Goal: Browse casually: Explore the website without a specific task or goal

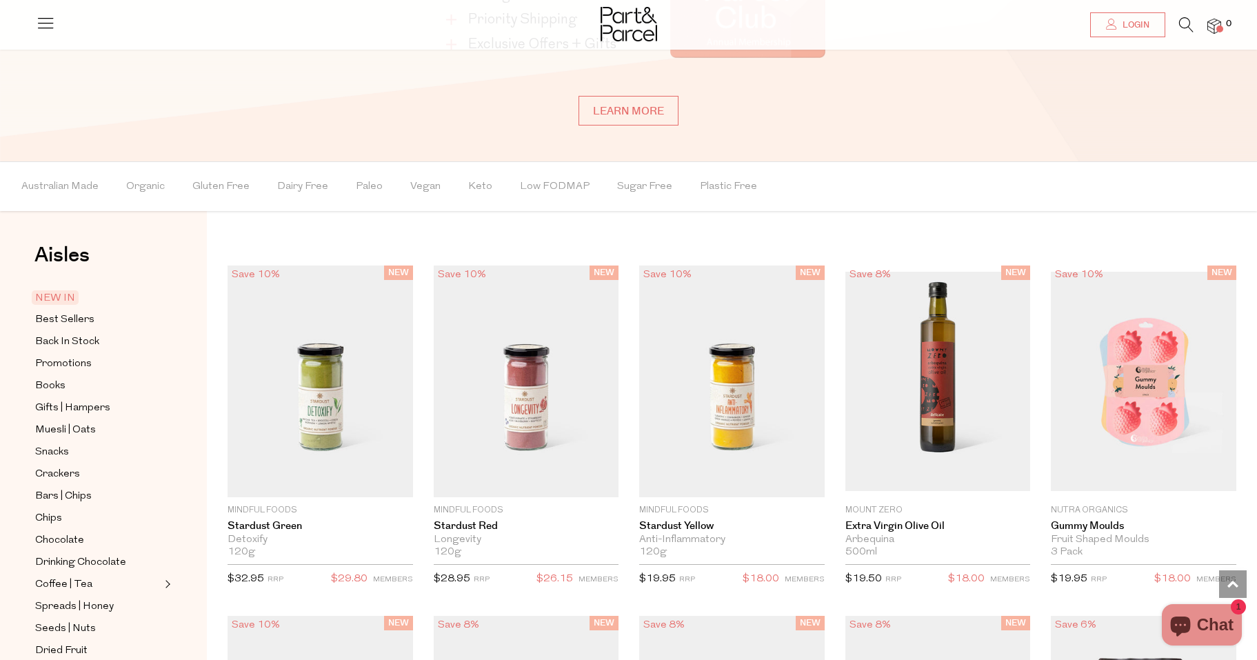
scroll to position [1106, 0]
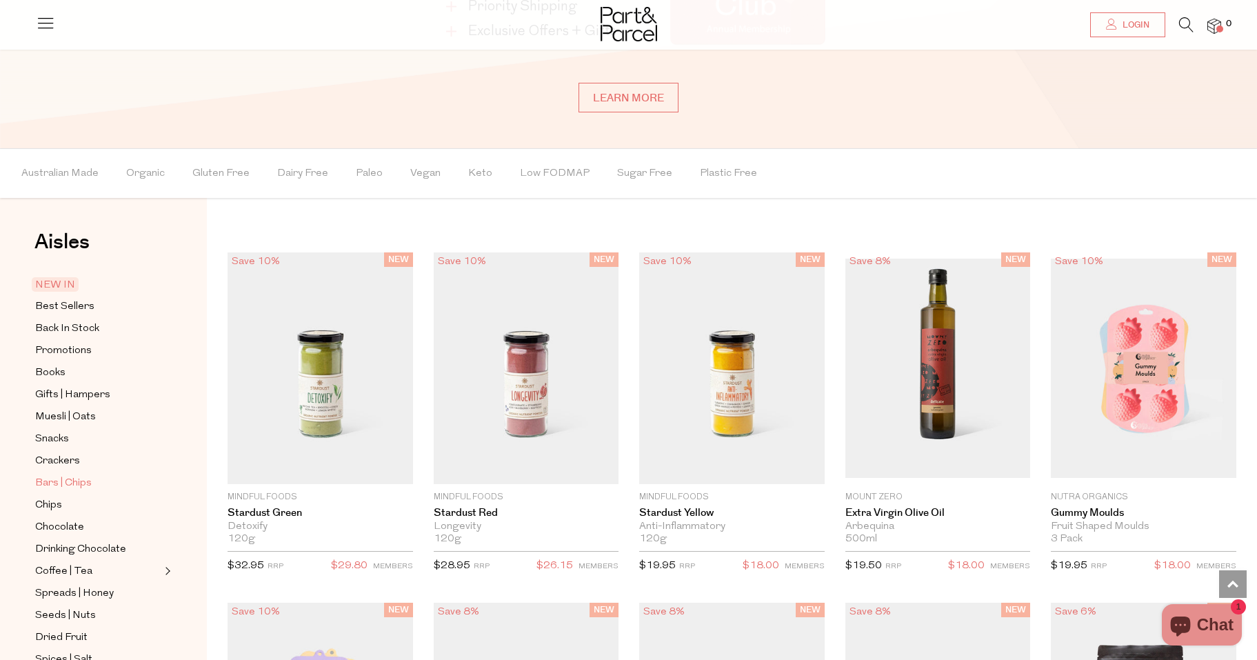
click at [83, 482] on span "Bars | Chips" at bounding box center [63, 483] width 57 height 17
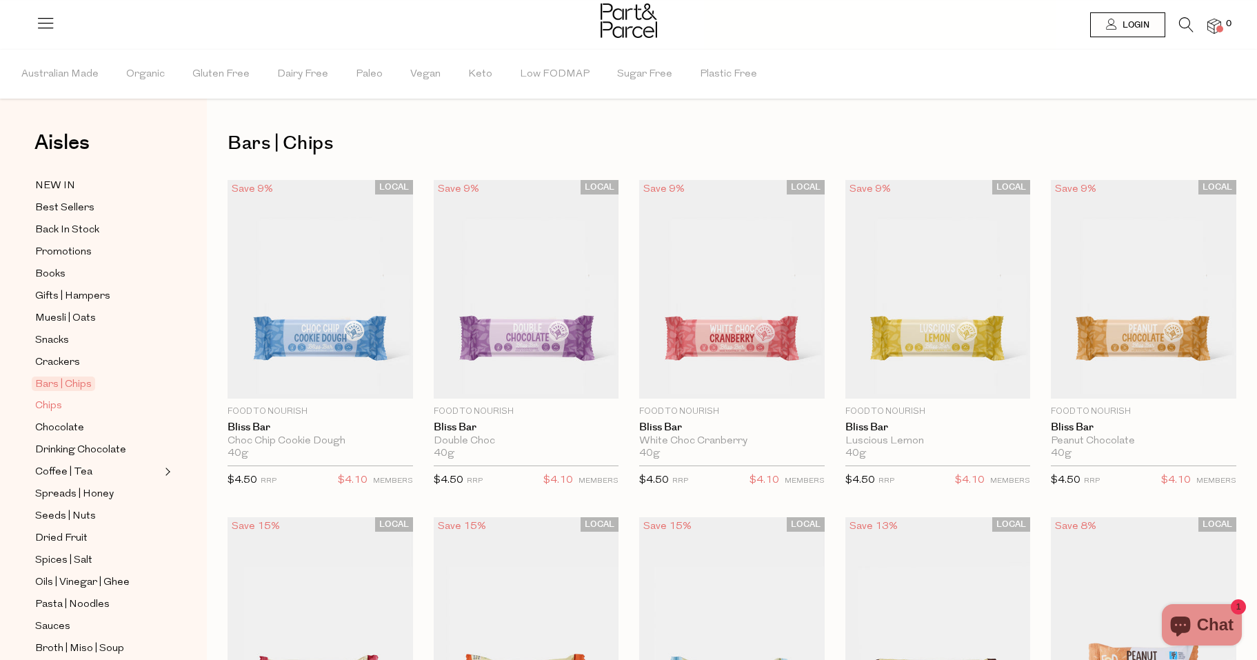
click at [49, 406] on span "Chips" at bounding box center [48, 406] width 27 height 17
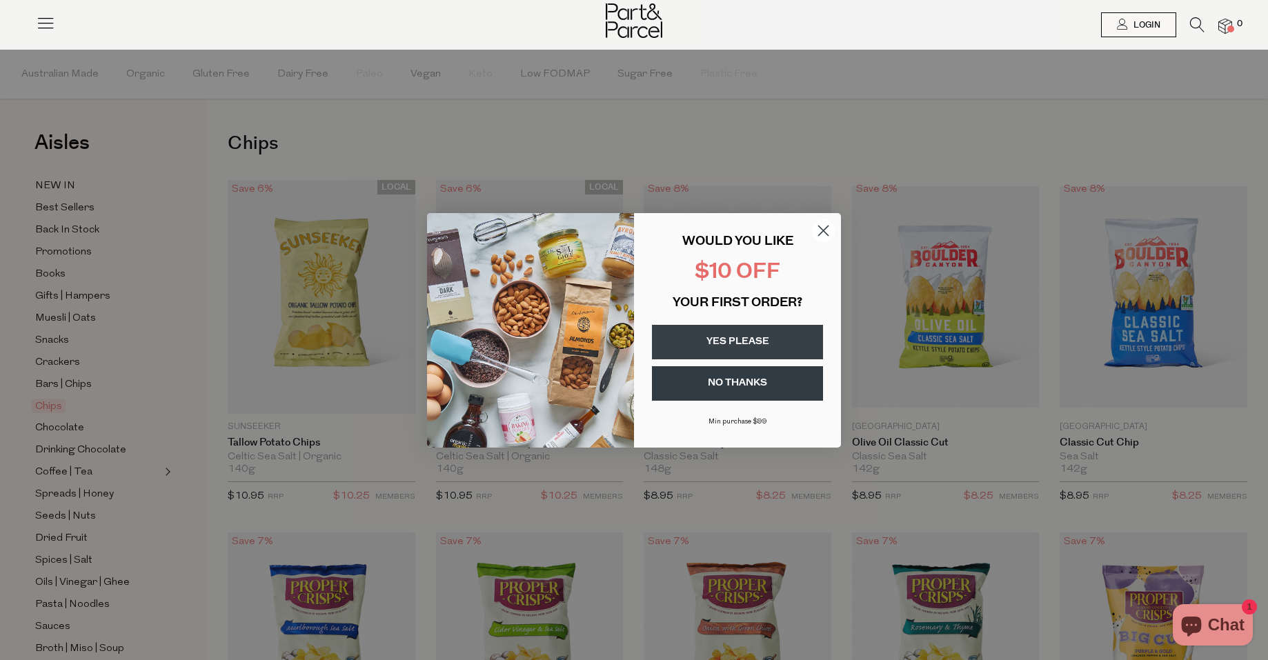
click at [821, 223] on circle "Close dialog" at bounding box center [823, 230] width 23 height 23
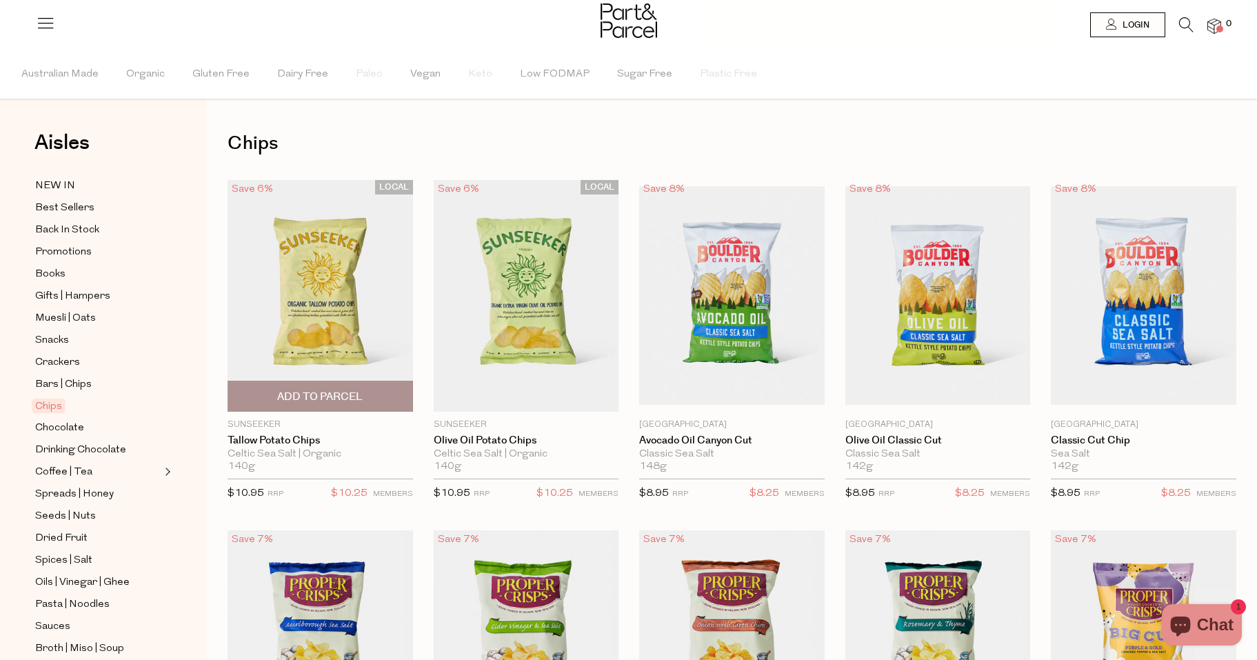
click at [339, 272] on img at bounding box center [321, 296] width 186 height 232
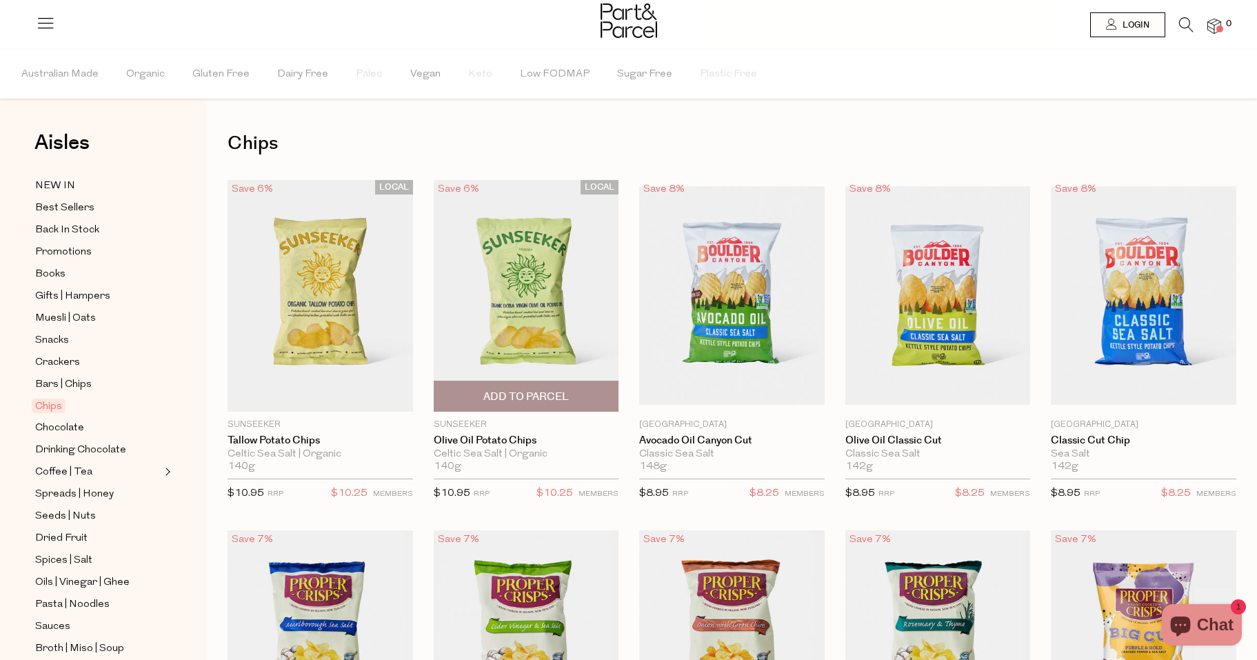
click at [530, 271] on img at bounding box center [527, 296] width 186 height 232
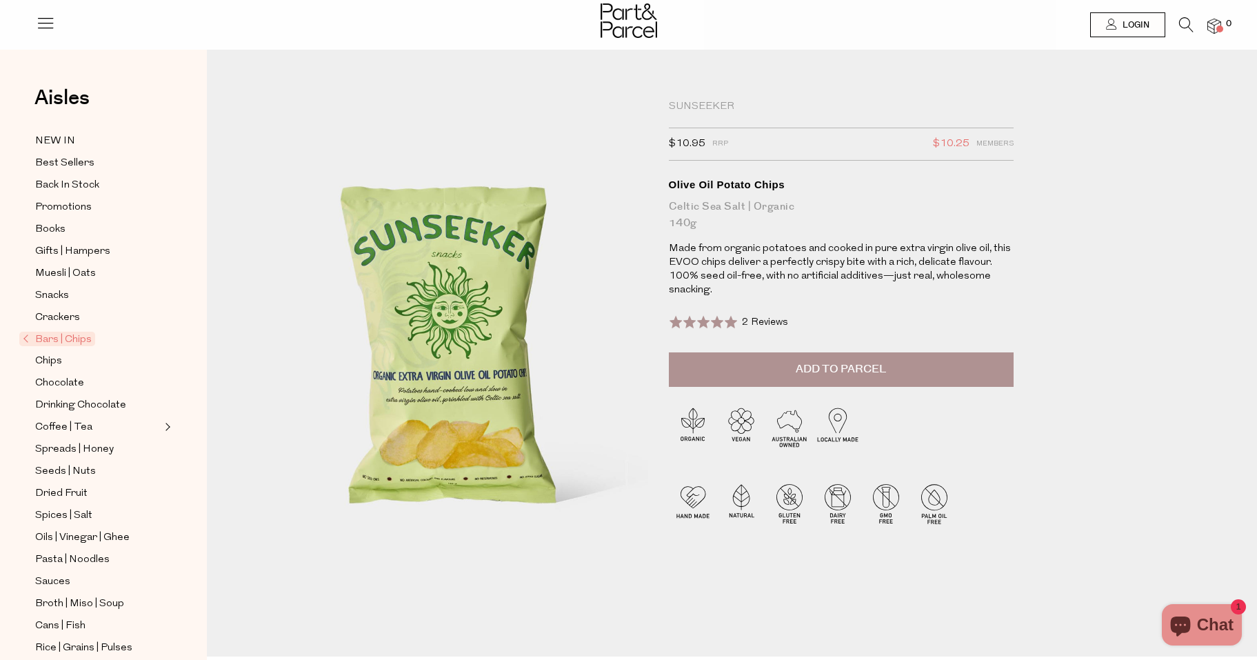
click at [767, 319] on span "2 Reviews" at bounding box center [765, 322] width 46 height 10
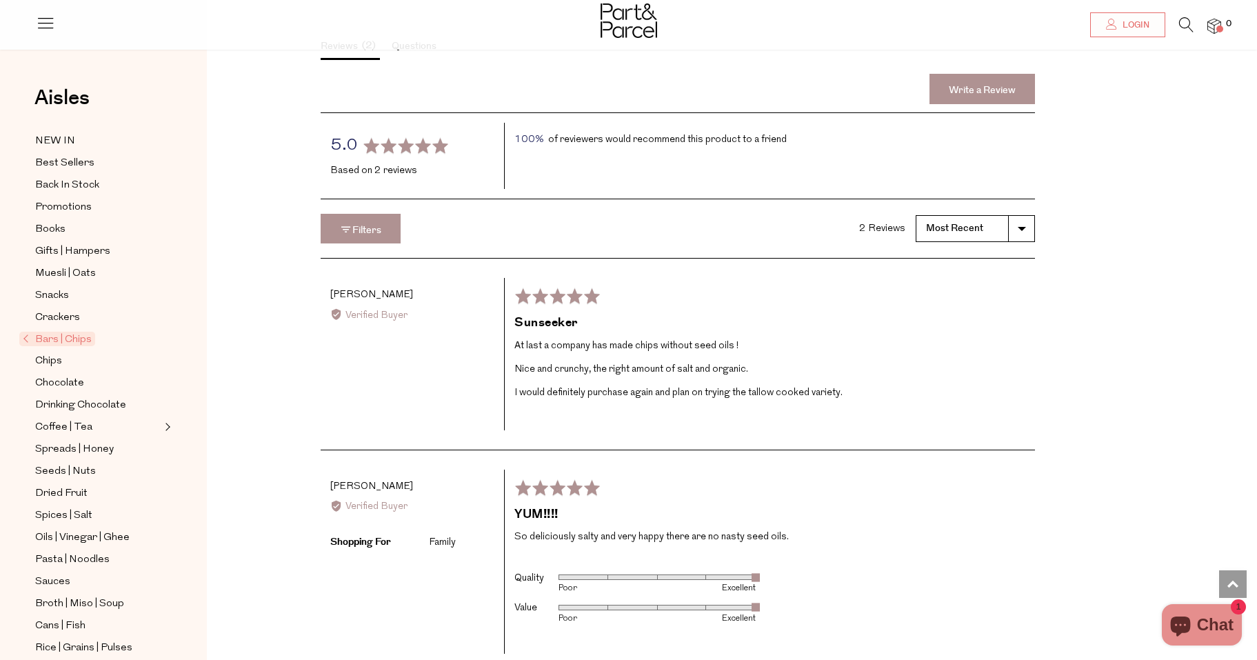
scroll to position [2096, 0]
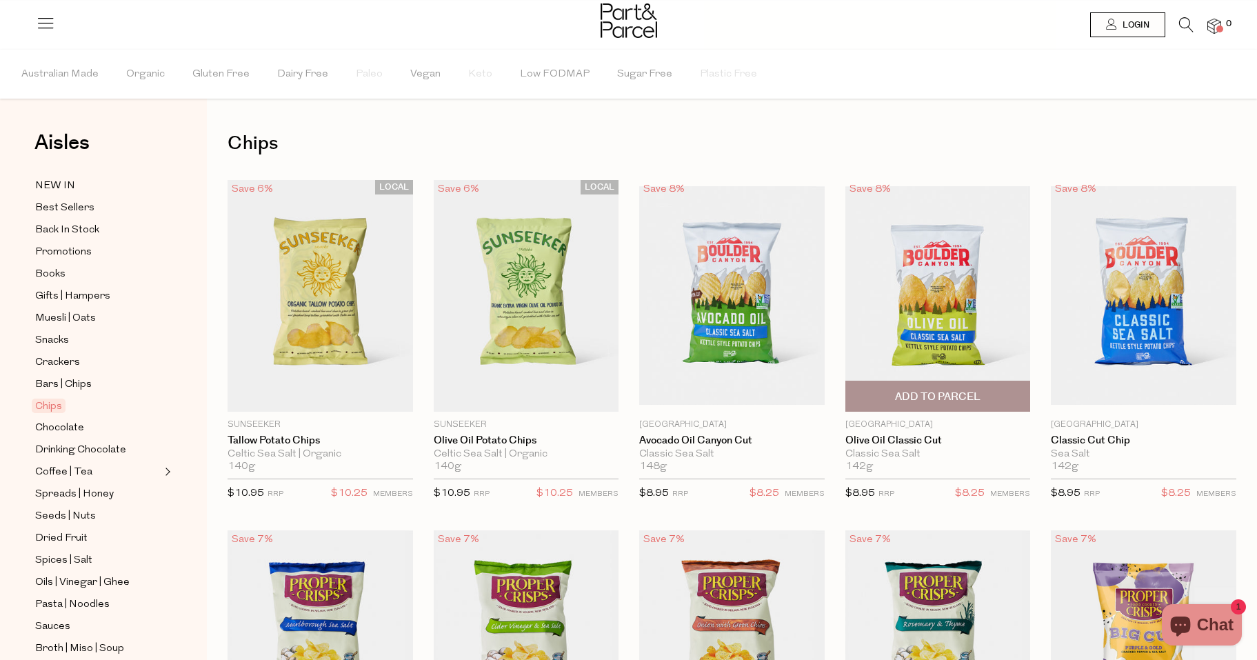
click at [944, 316] on img at bounding box center [938, 295] width 186 height 219
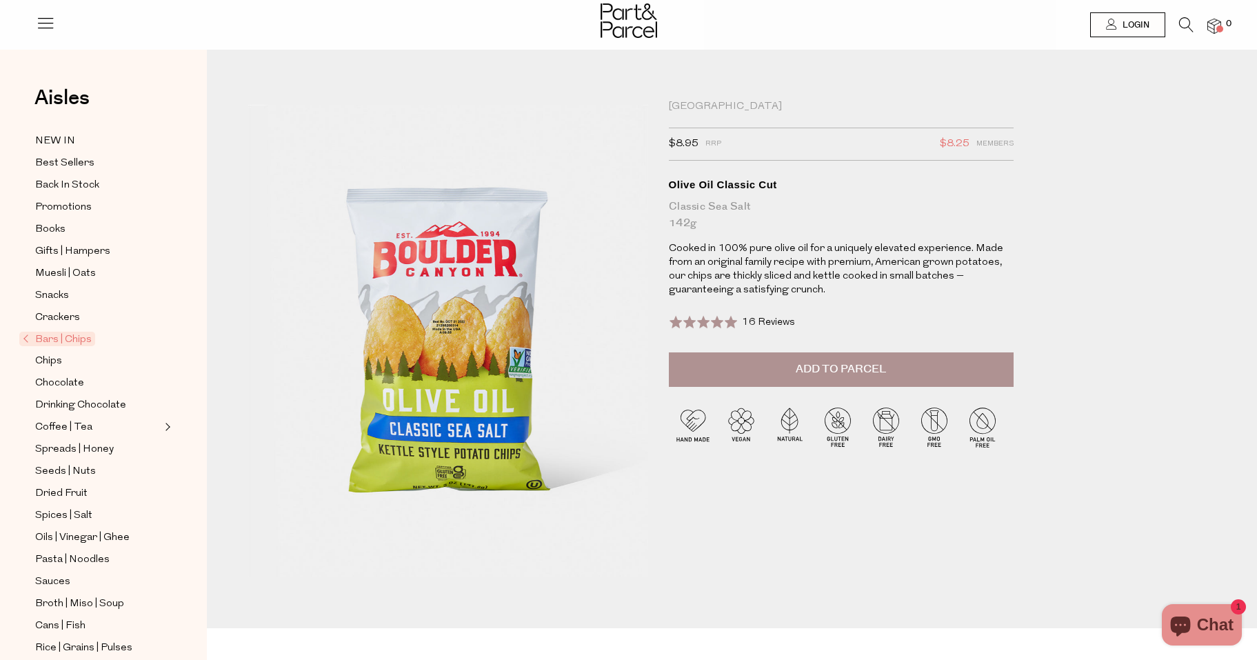
click at [759, 321] on span "16 Reviews" at bounding box center [768, 322] width 53 height 10
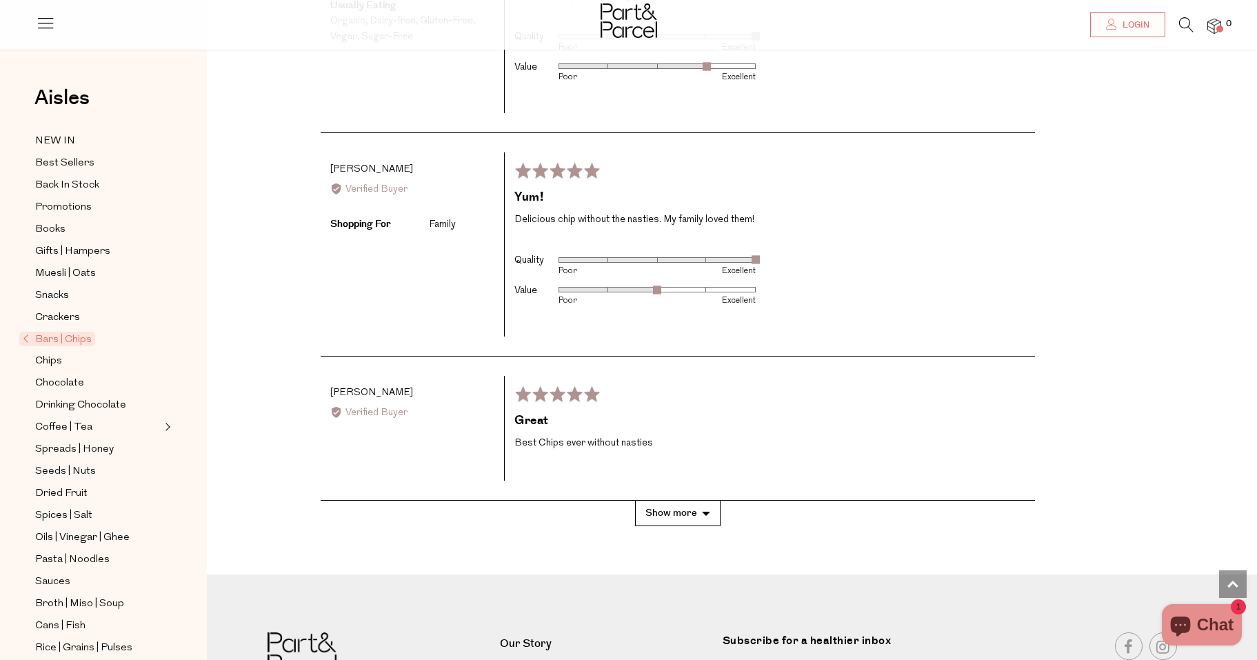
scroll to position [3041, 0]
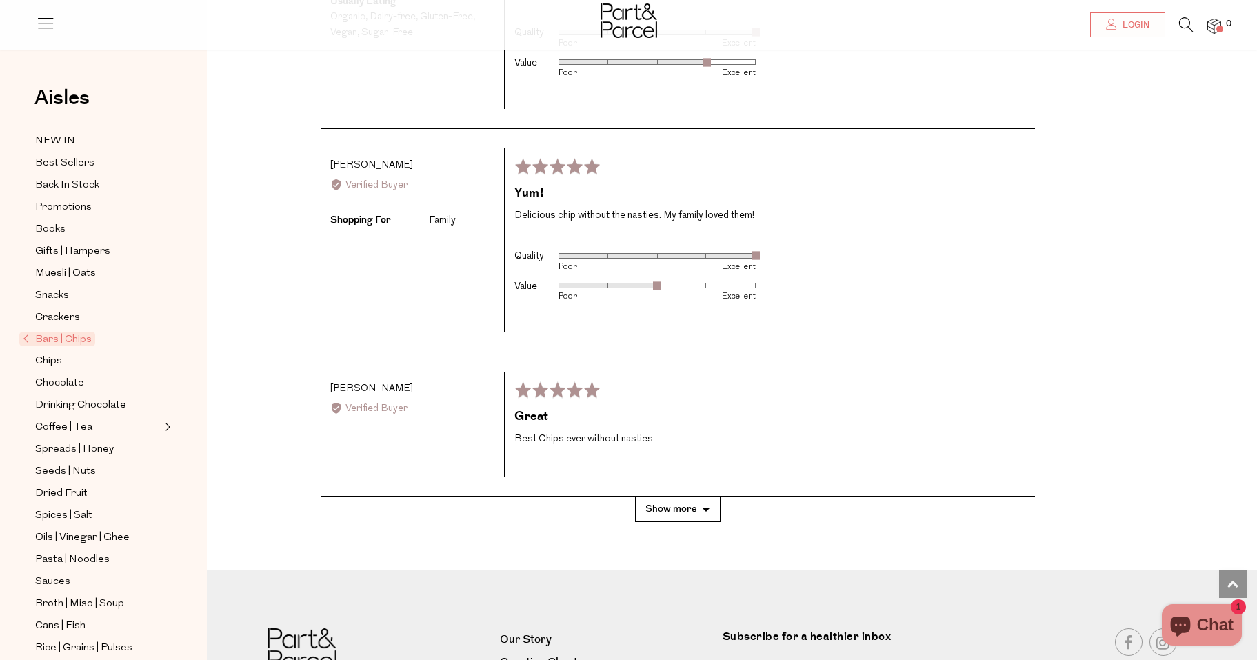
click at [683, 497] on button "Show more" at bounding box center [678, 510] width 86 height 26
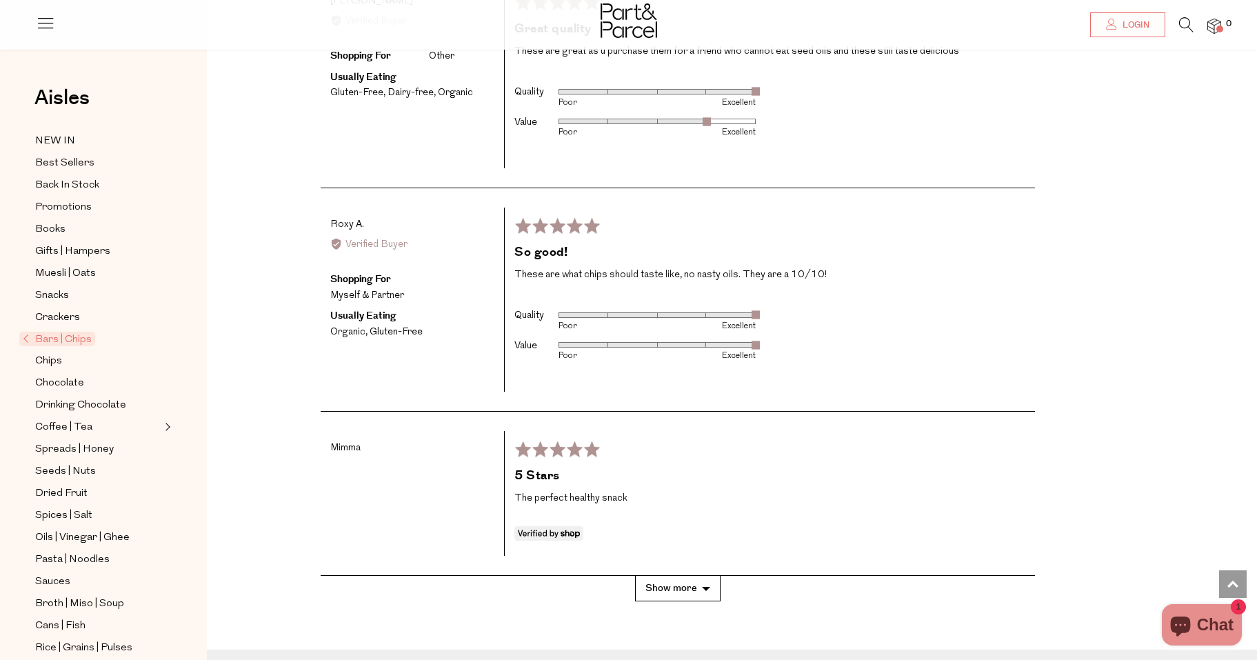
scroll to position [4078, 0]
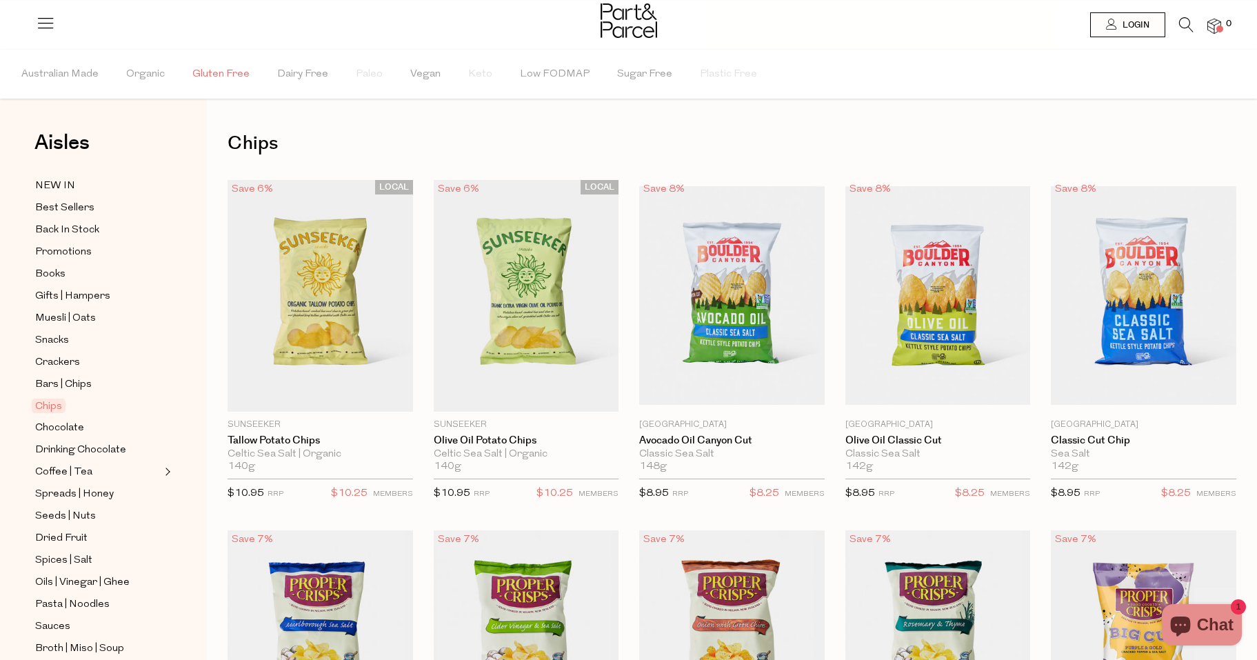
click at [211, 74] on span "Gluten Free" at bounding box center [220, 74] width 57 height 48
click at [417, 67] on span "Vegan" at bounding box center [429, 74] width 30 height 48
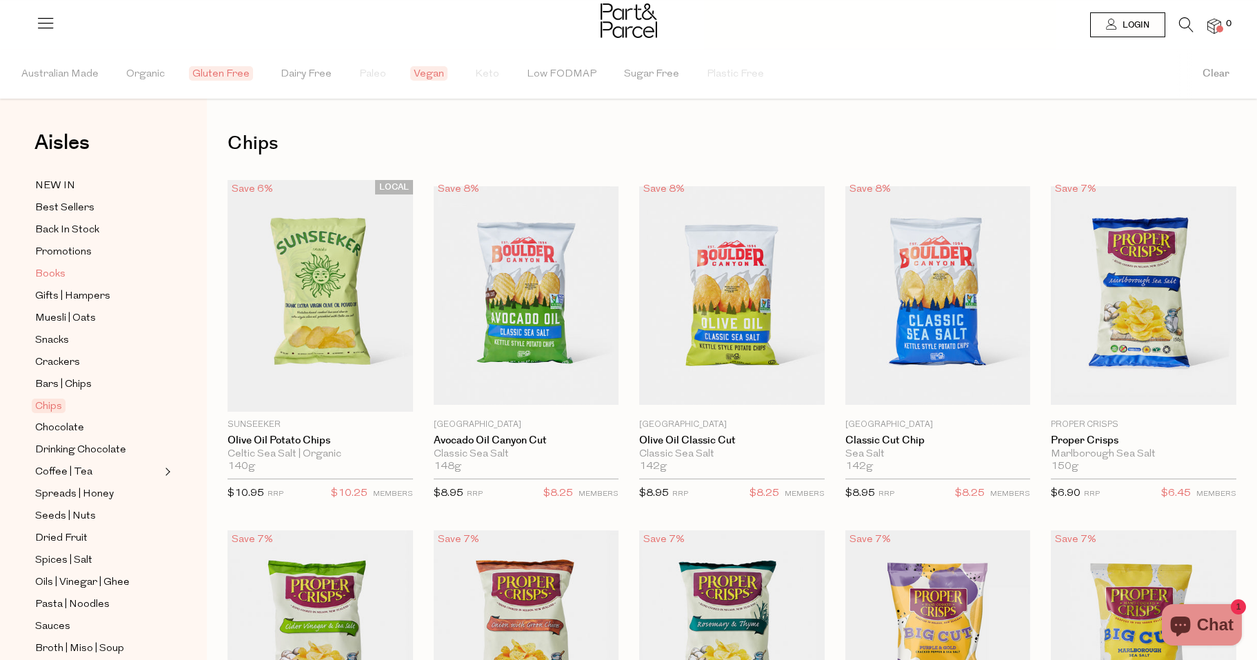
scroll to position [322, 0]
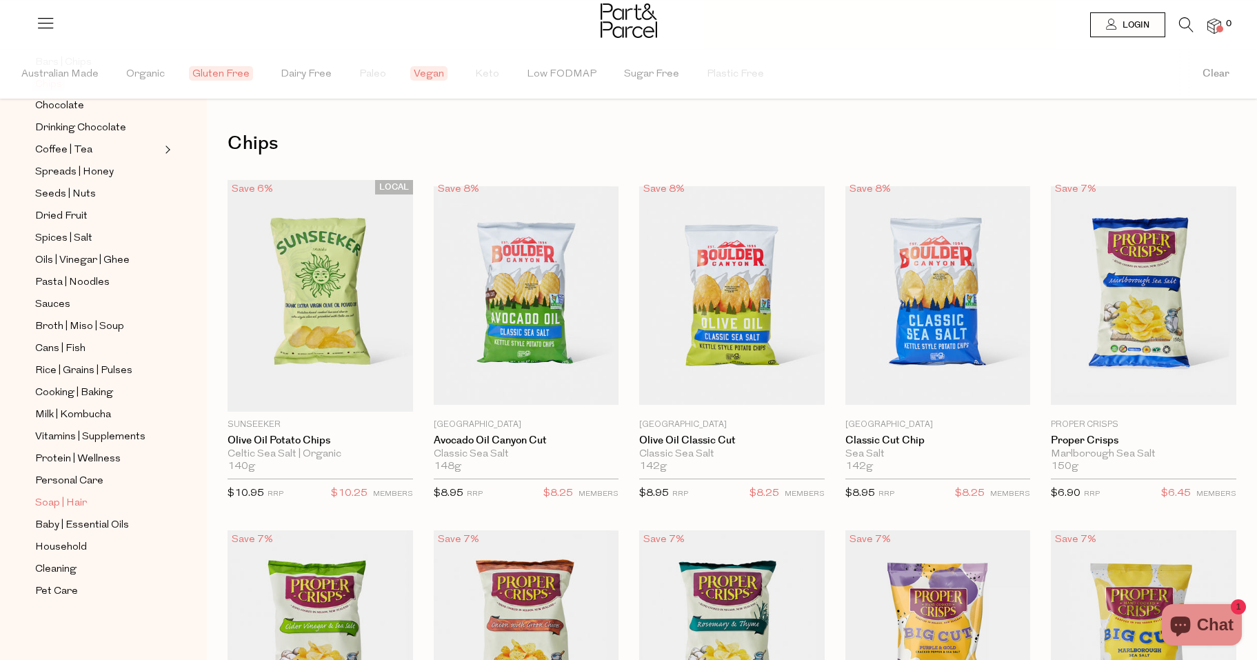
click at [68, 503] on span "Soap | Hair" at bounding box center [61, 503] width 52 height 17
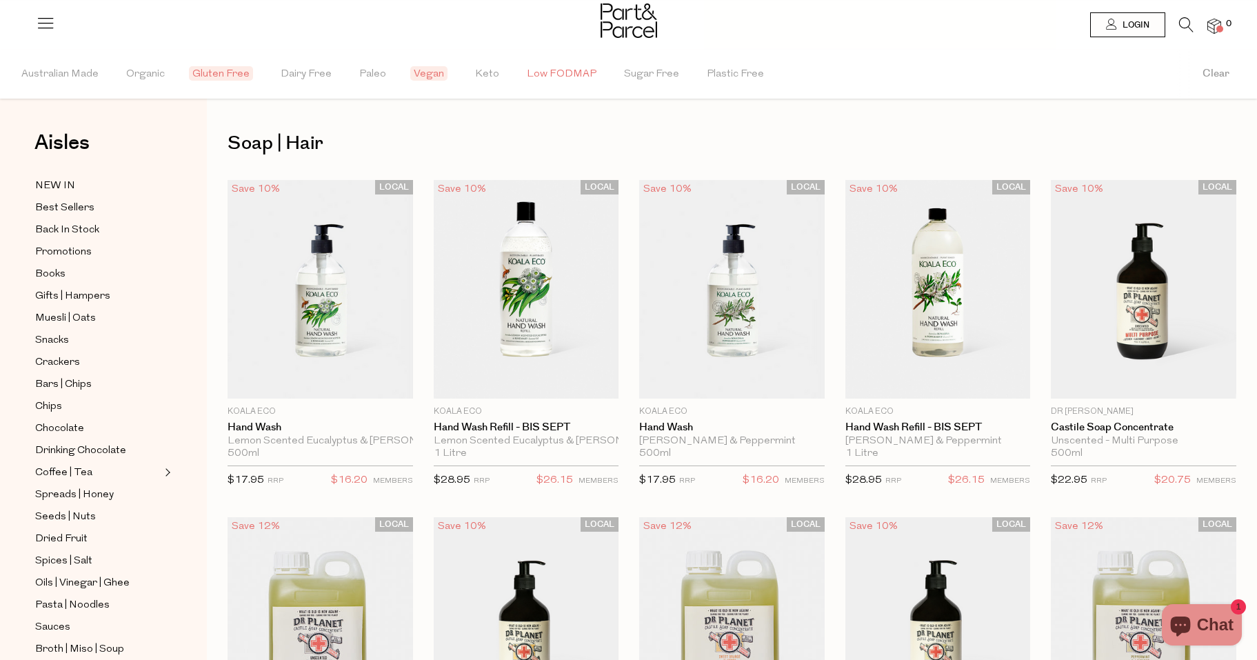
click at [545, 74] on span "Low FODMAP" at bounding box center [562, 74] width 70 height 48
click at [52, 183] on span "NEW IN" at bounding box center [55, 186] width 40 height 17
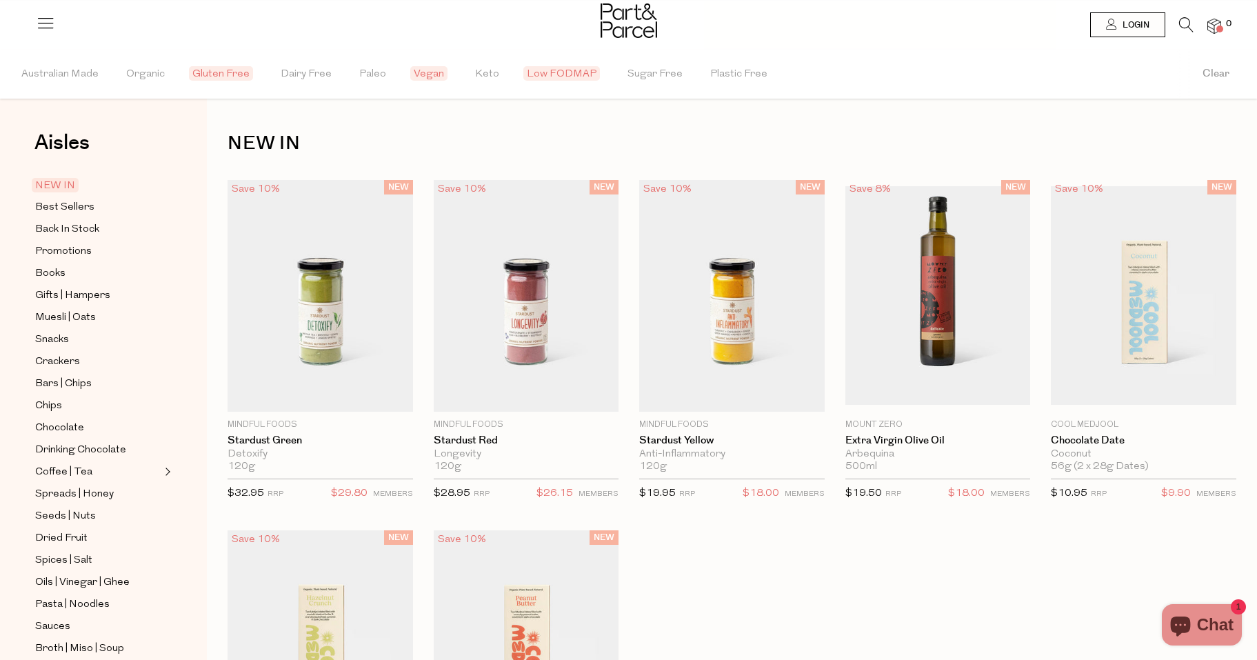
click at [537, 70] on span "Low FODMAP" at bounding box center [561, 73] width 77 height 14
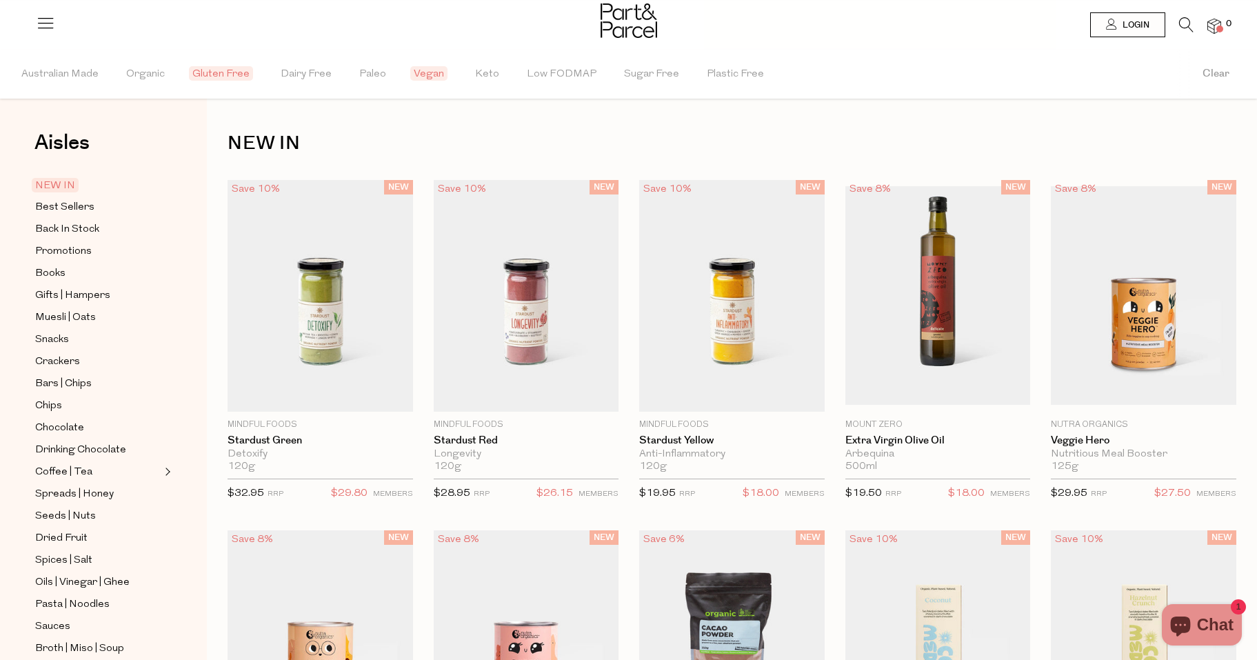
click at [537, 70] on span "Low FODMAP" at bounding box center [562, 74] width 70 height 48
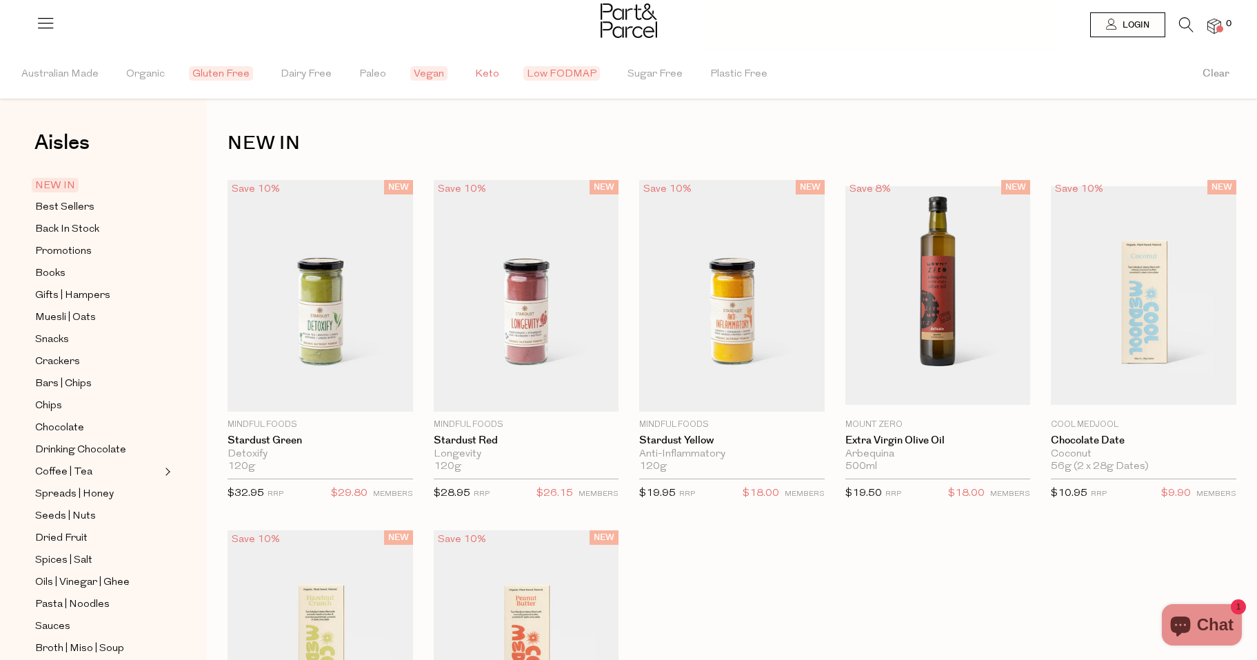
click at [484, 77] on span "Keto" at bounding box center [487, 74] width 24 height 48
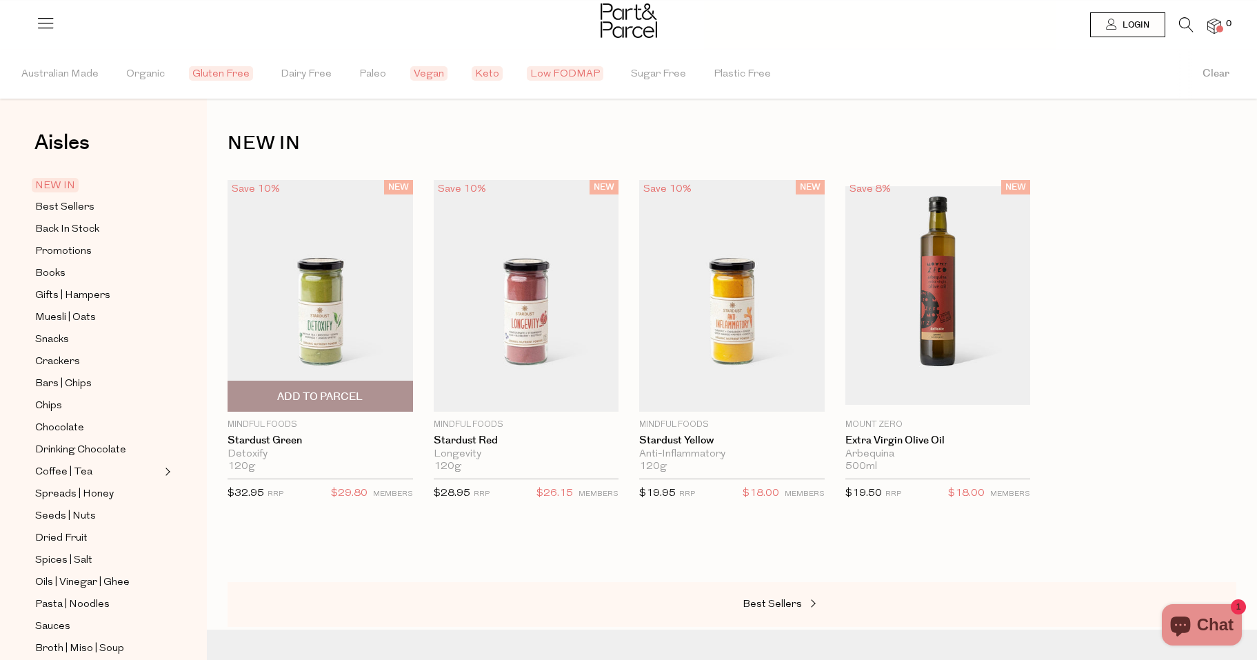
click at [330, 306] on img at bounding box center [321, 296] width 186 height 232
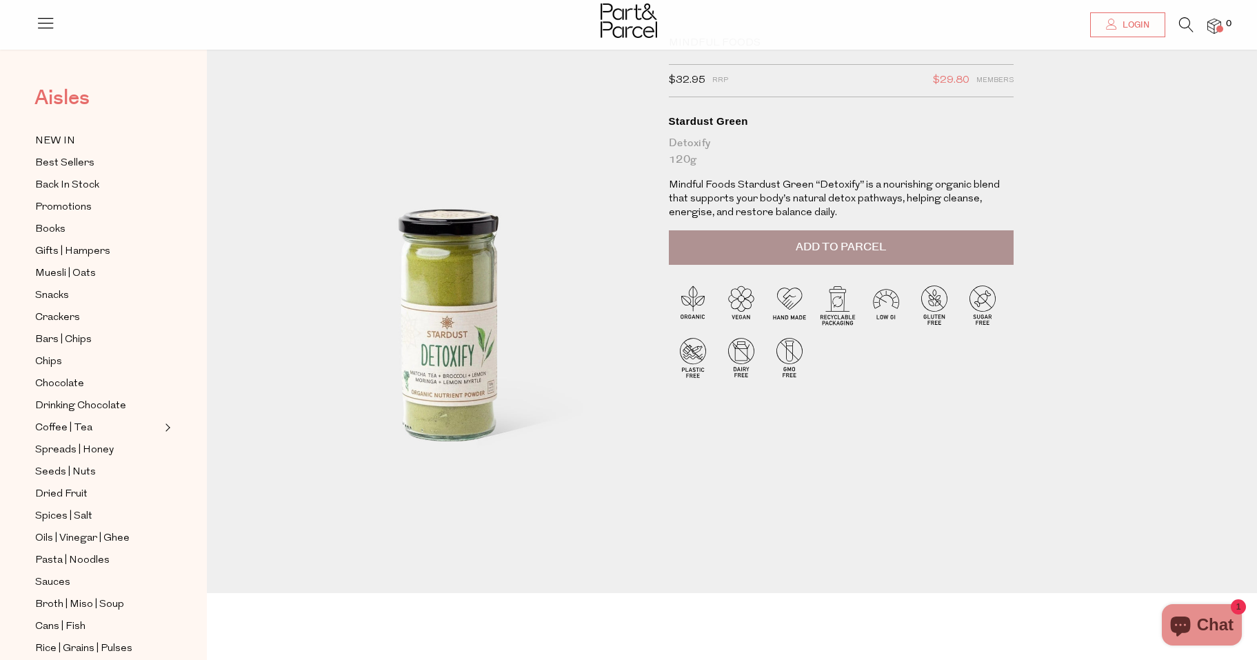
click at [63, 94] on span "Aisles" at bounding box center [61, 98] width 55 height 30
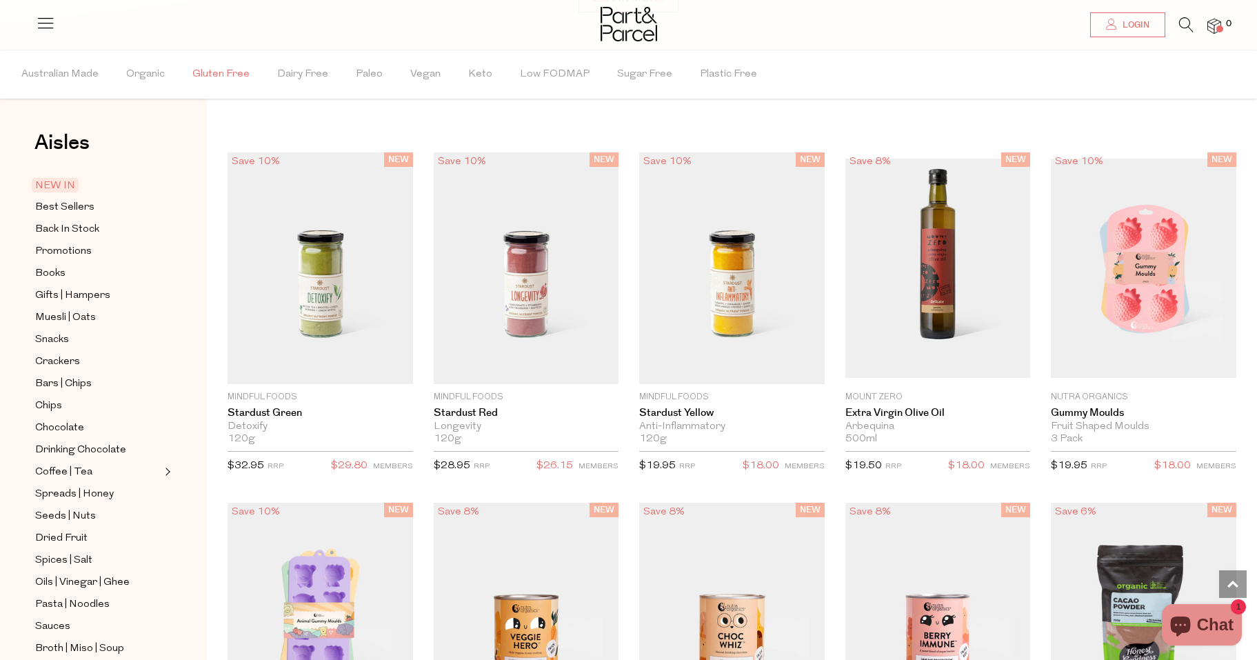
click at [219, 70] on span "Gluten Free" at bounding box center [220, 74] width 57 height 48
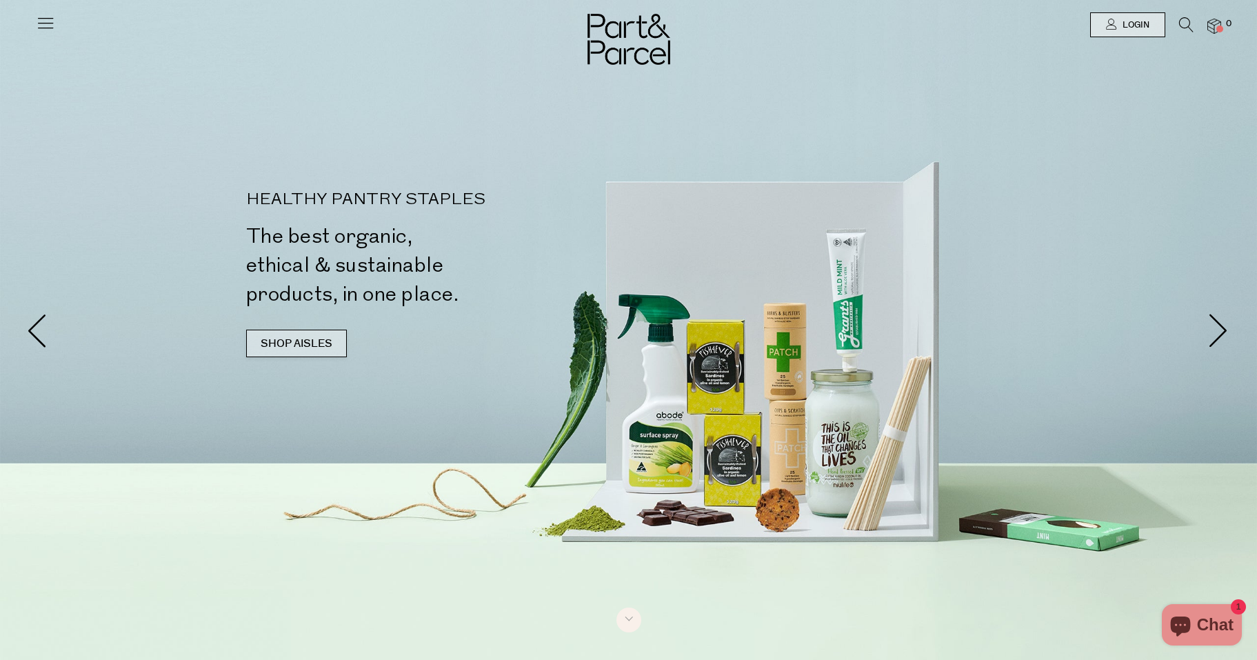
click at [287, 339] on link "SHOP AISLES" at bounding box center [296, 344] width 101 height 28
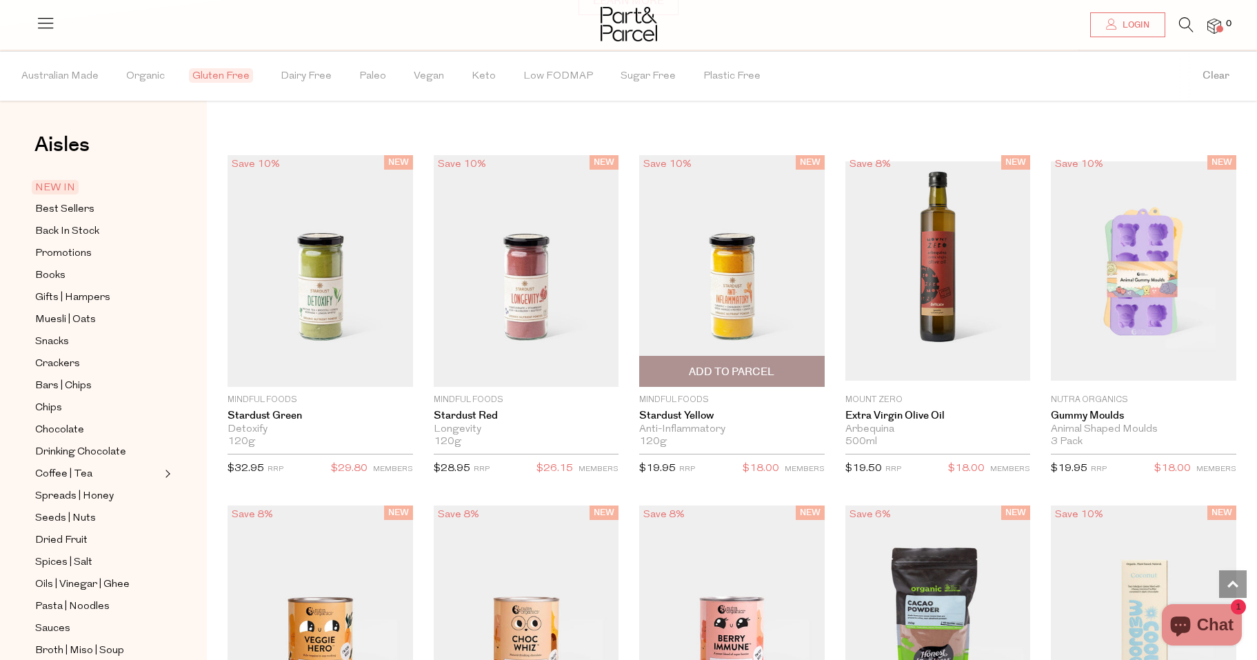
scroll to position [1206, 0]
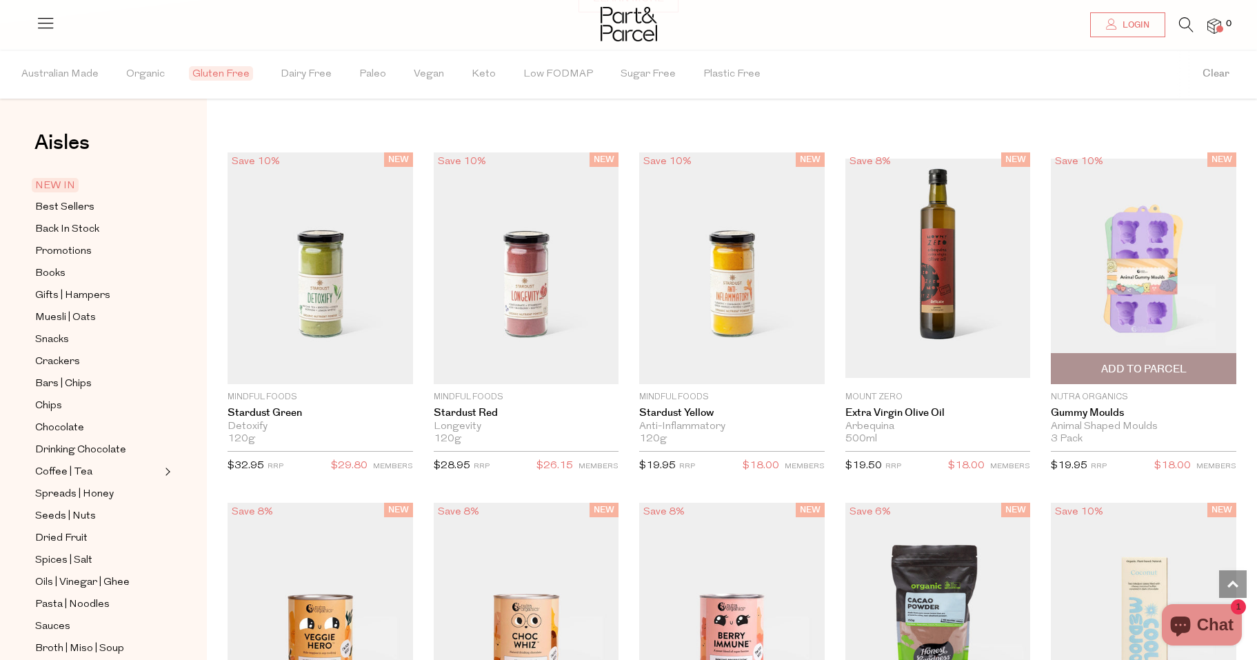
click at [1125, 256] on img at bounding box center [1144, 268] width 186 height 219
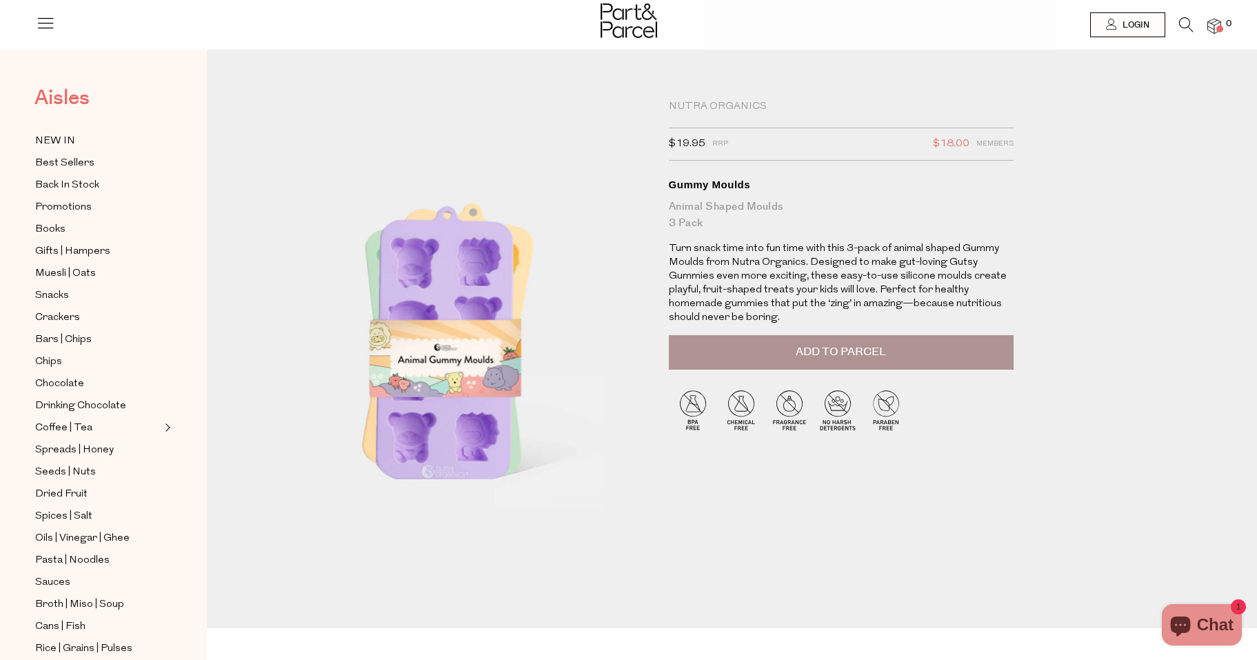
click at [64, 99] on span "Aisles" at bounding box center [61, 98] width 55 height 30
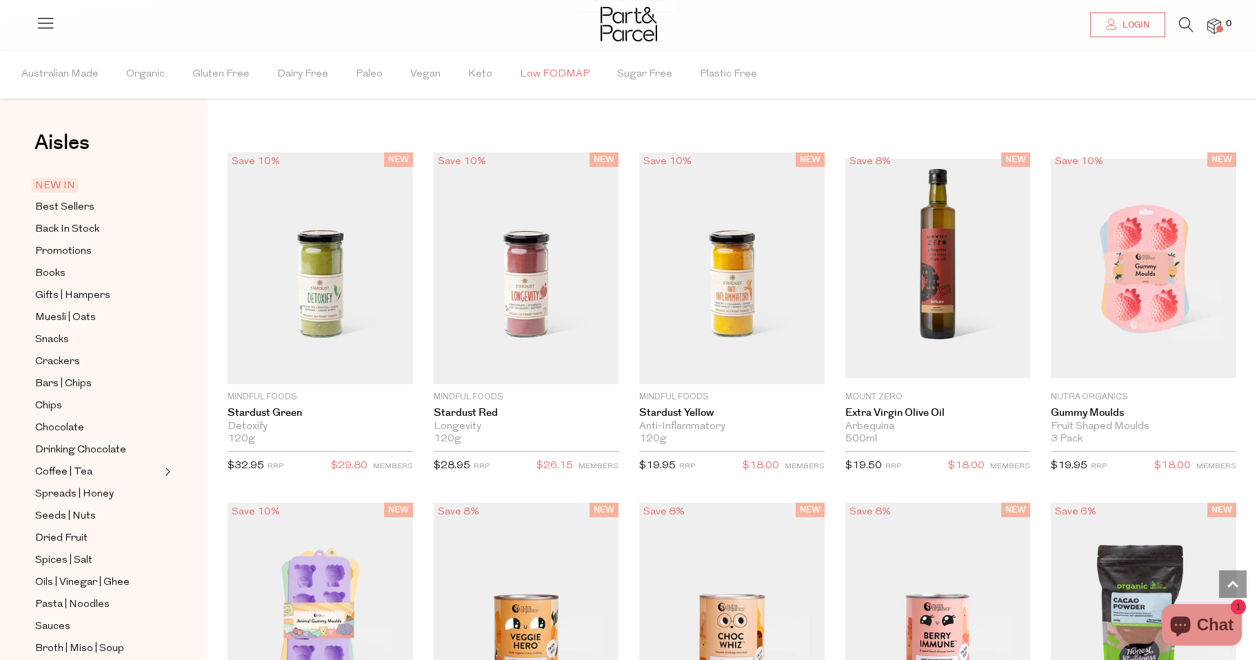
click at [543, 73] on span "Low FODMAP" at bounding box center [555, 74] width 70 height 48
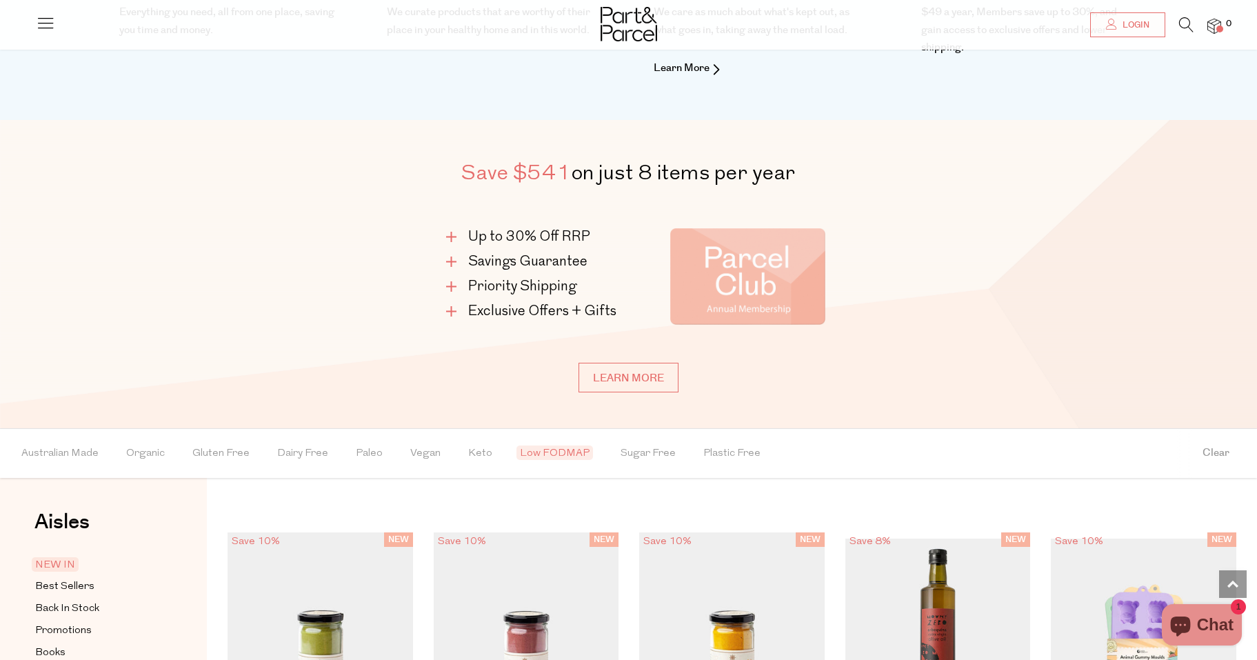
scroll to position [1140, 0]
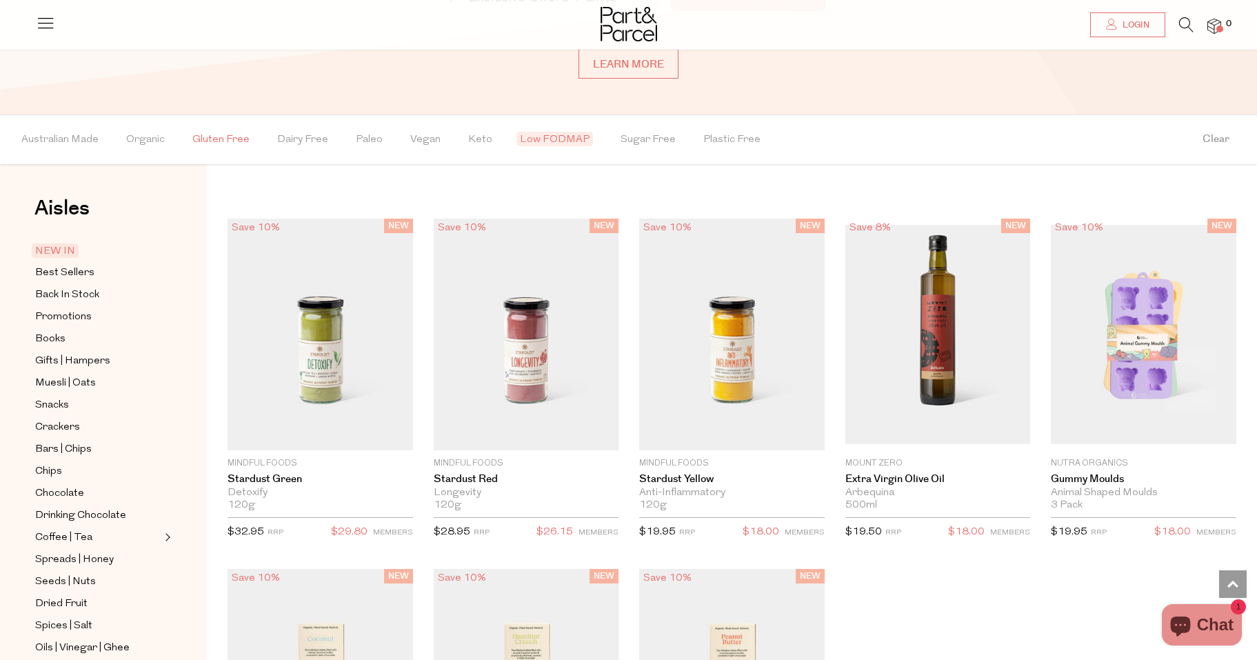
click at [220, 138] on span "Gluten Free" at bounding box center [220, 140] width 57 height 48
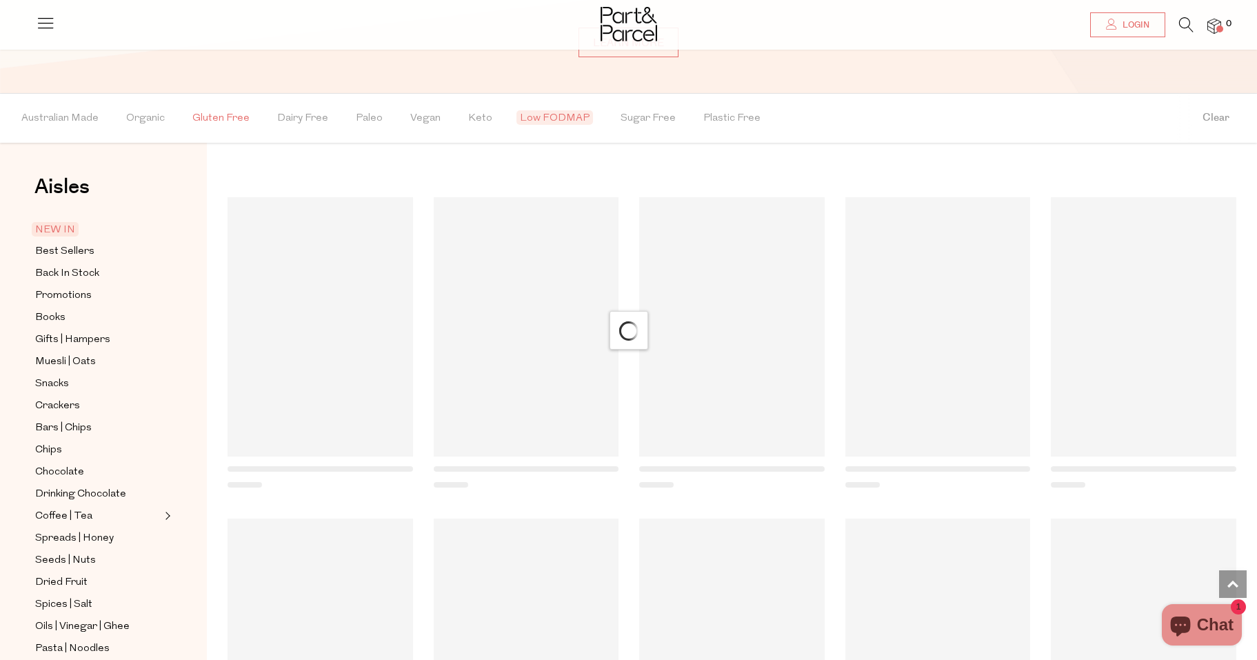
scroll to position [1169, 0]
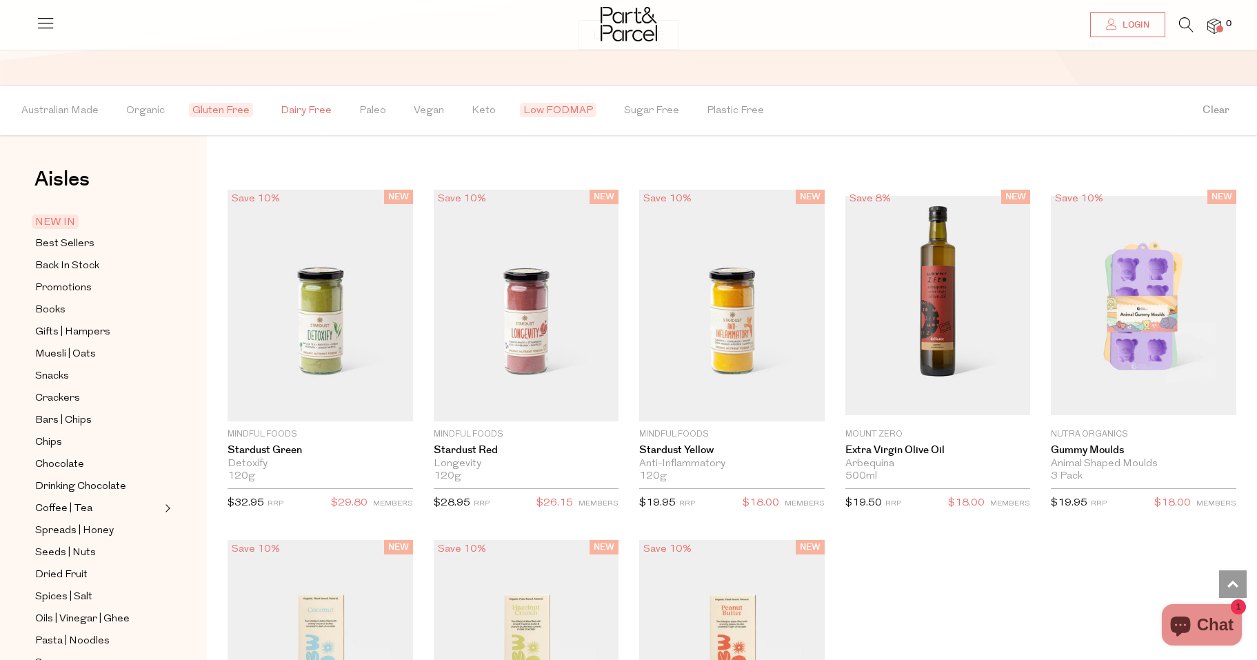
click at [317, 108] on span "Dairy Free" at bounding box center [306, 111] width 51 height 48
click at [550, 106] on span "Low FODMAP" at bounding box center [561, 110] width 77 height 14
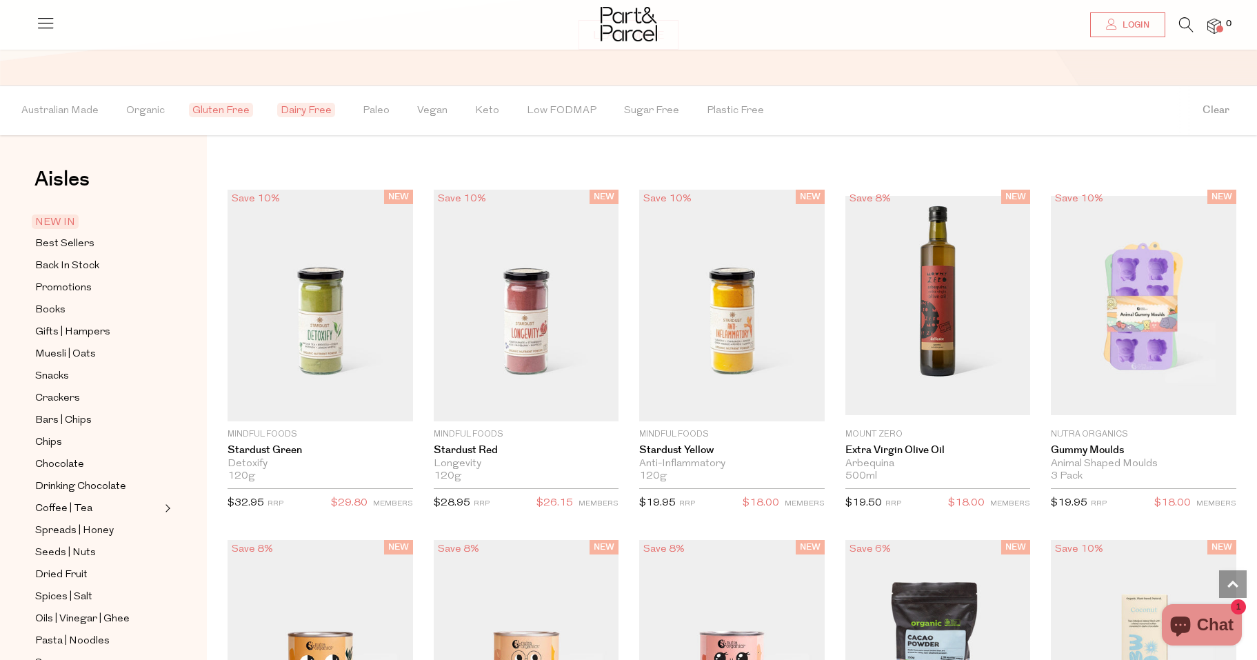
click at [310, 106] on span "Dairy Free" at bounding box center [306, 110] width 58 height 14
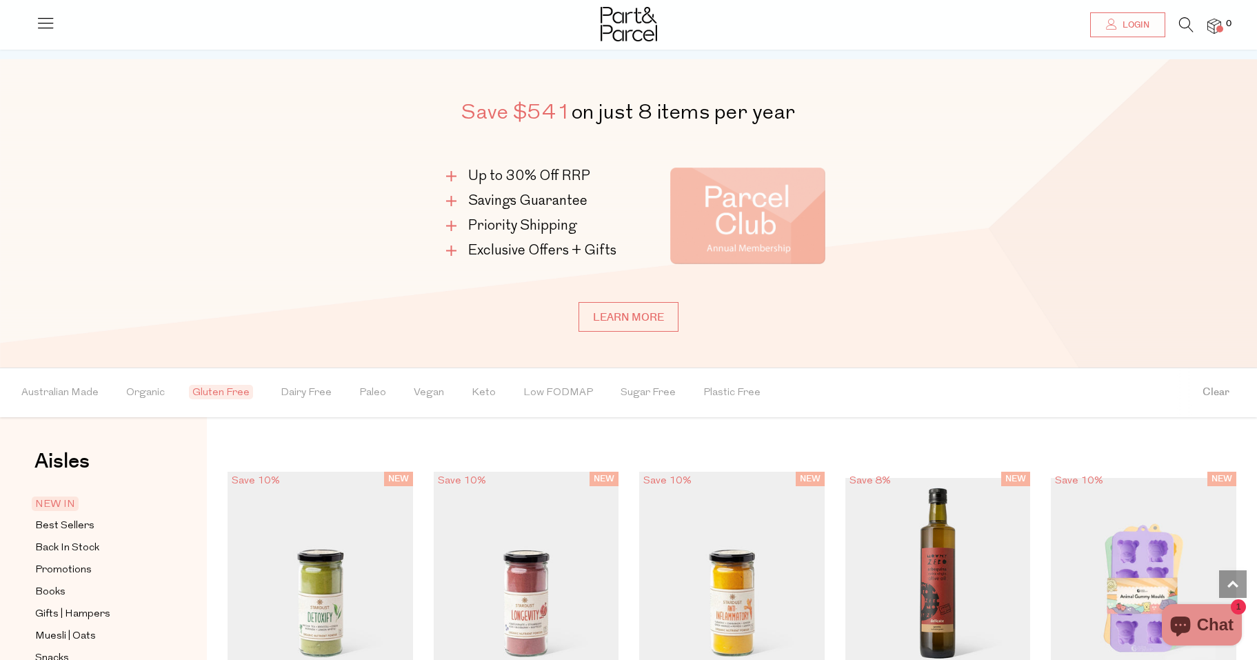
scroll to position [1005, 0]
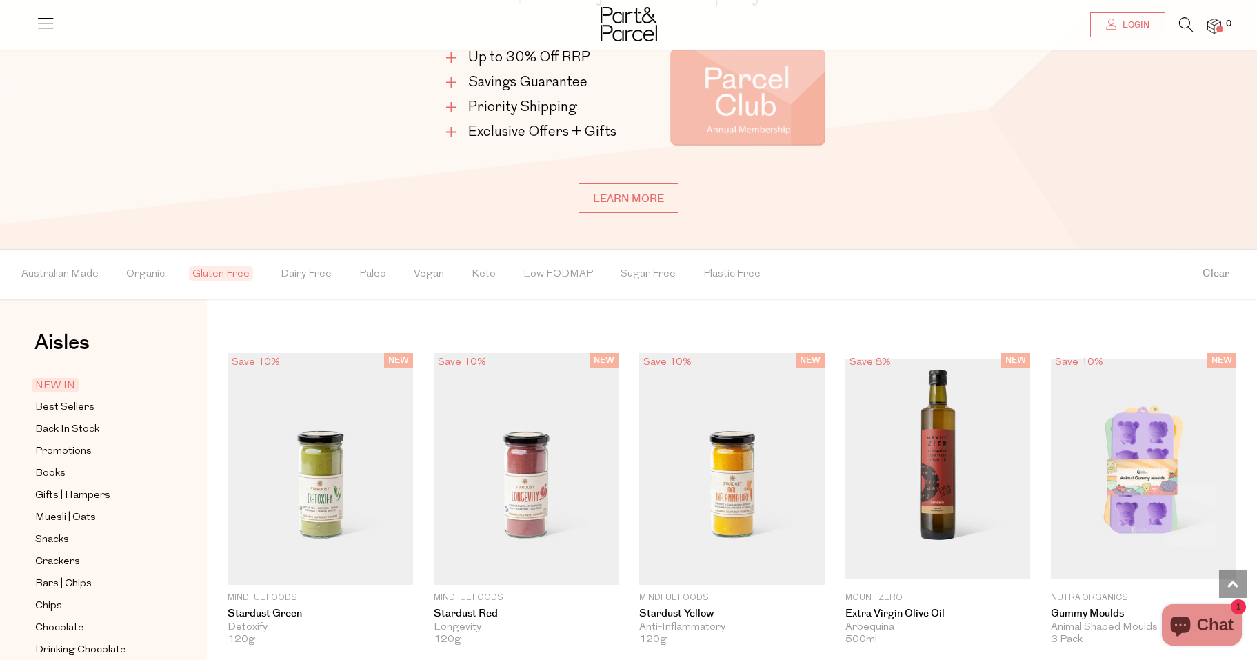
click at [221, 276] on span "Gluten Free" at bounding box center [221, 273] width 64 height 14
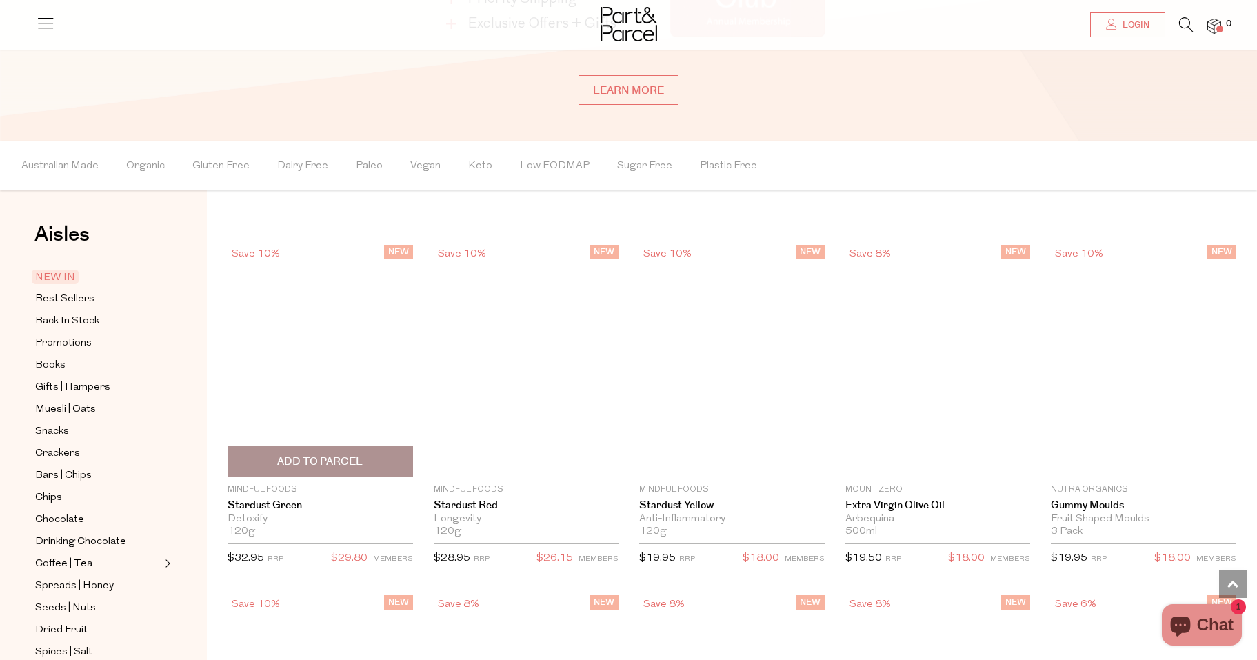
scroll to position [1169, 0]
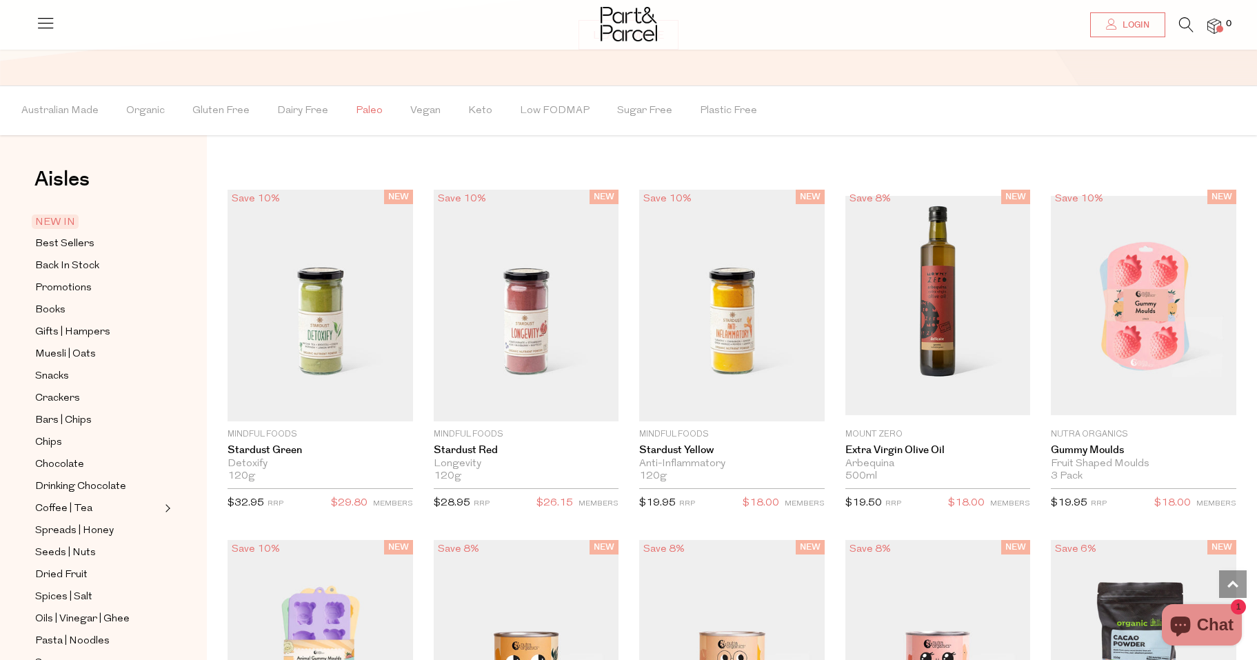
click at [363, 110] on span "Paleo" at bounding box center [369, 111] width 27 height 48
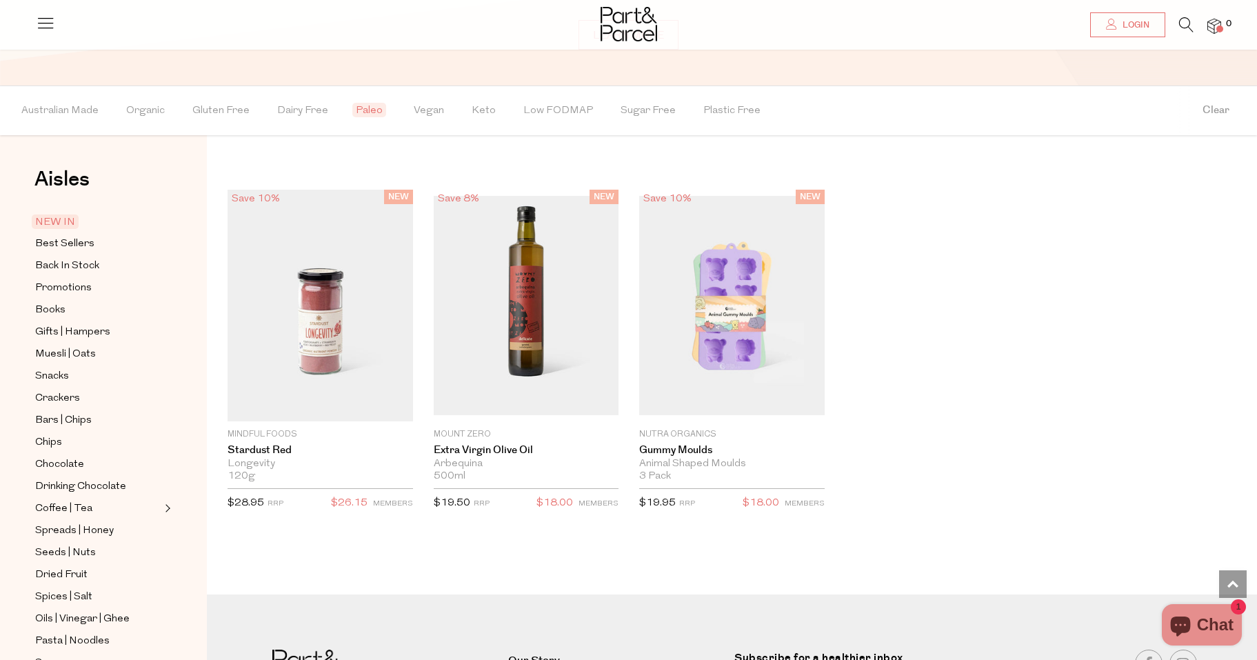
click at [360, 109] on span "Paleo" at bounding box center [369, 110] width 34 height 14
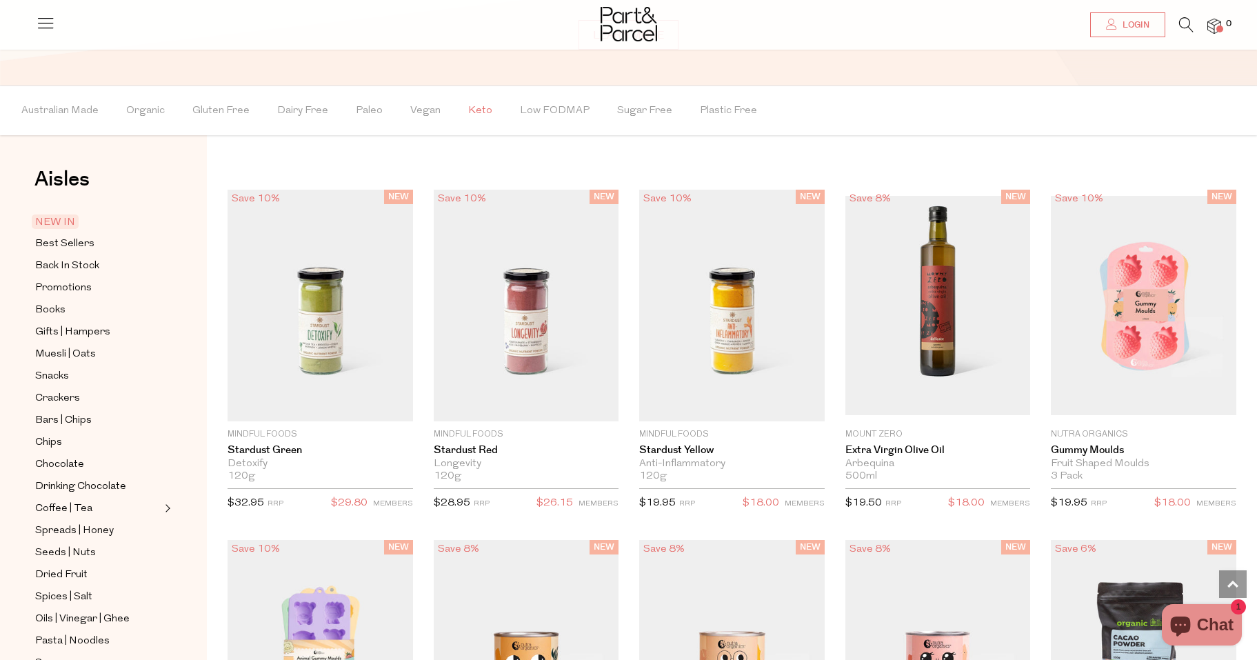
click at [474, 107] on span "Keto" at bounding box center [480, 111] width 24 height 48
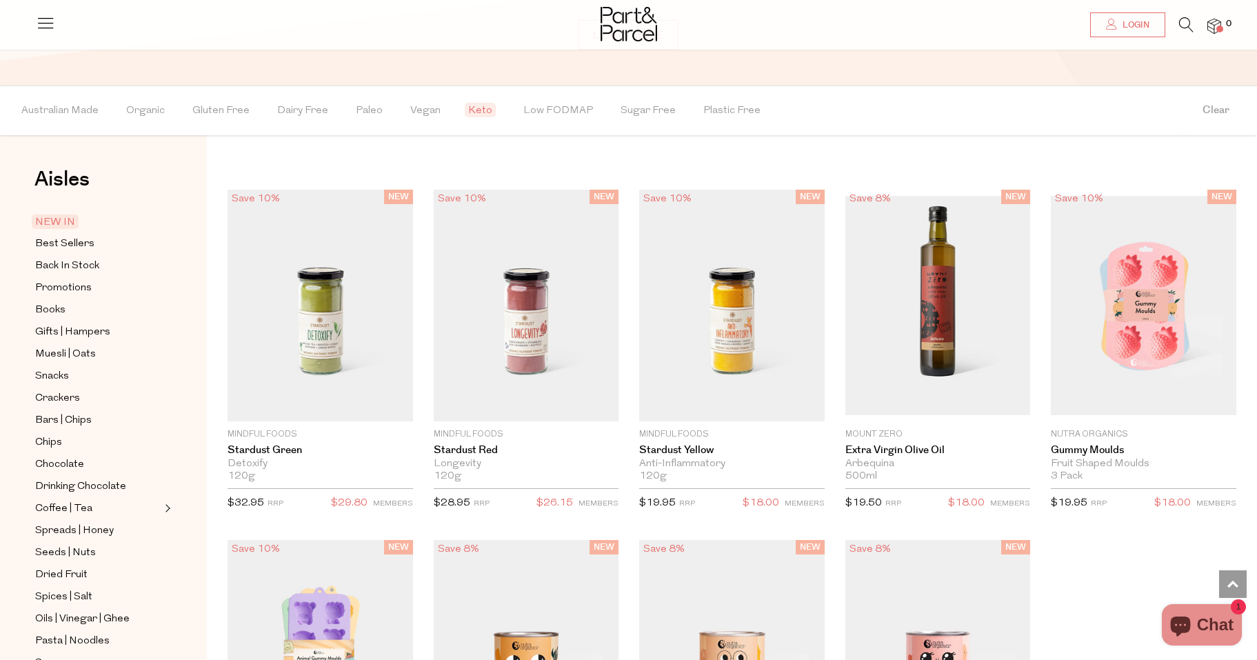
click at [474, 107] on span "Keto" at bounding box center [480, 110] width 31 height 14
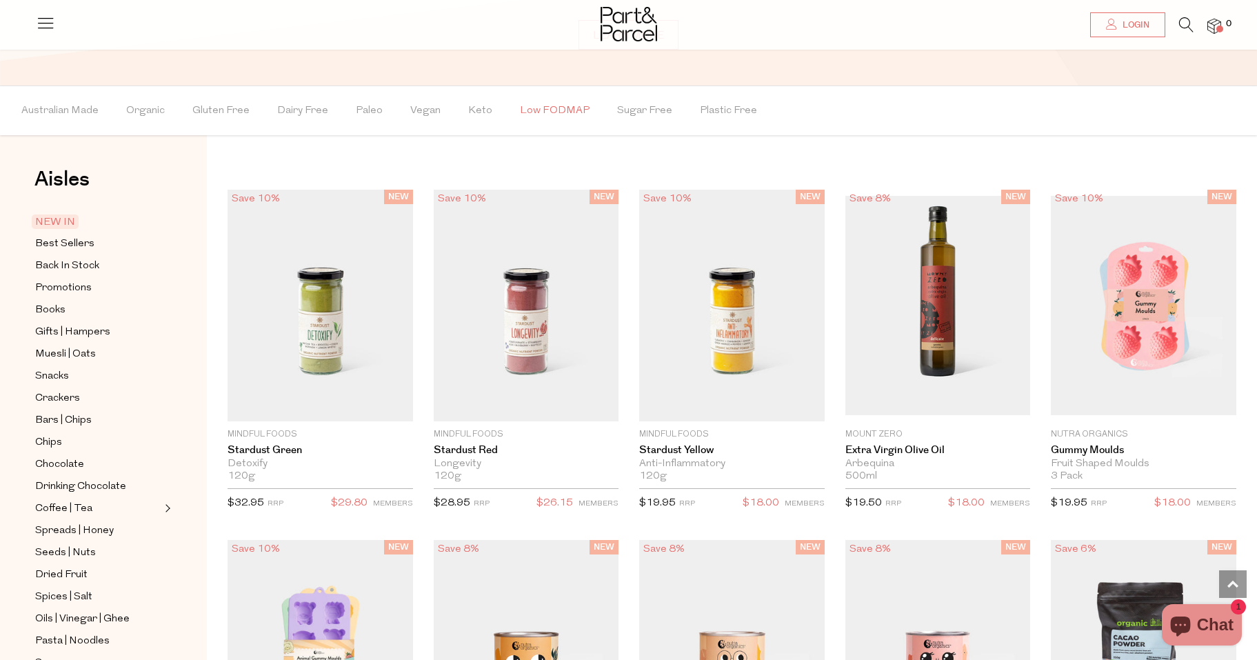
click at [529, 108] on span "Low FODMAP" at bounding box center [555, 111] width 70 height 48
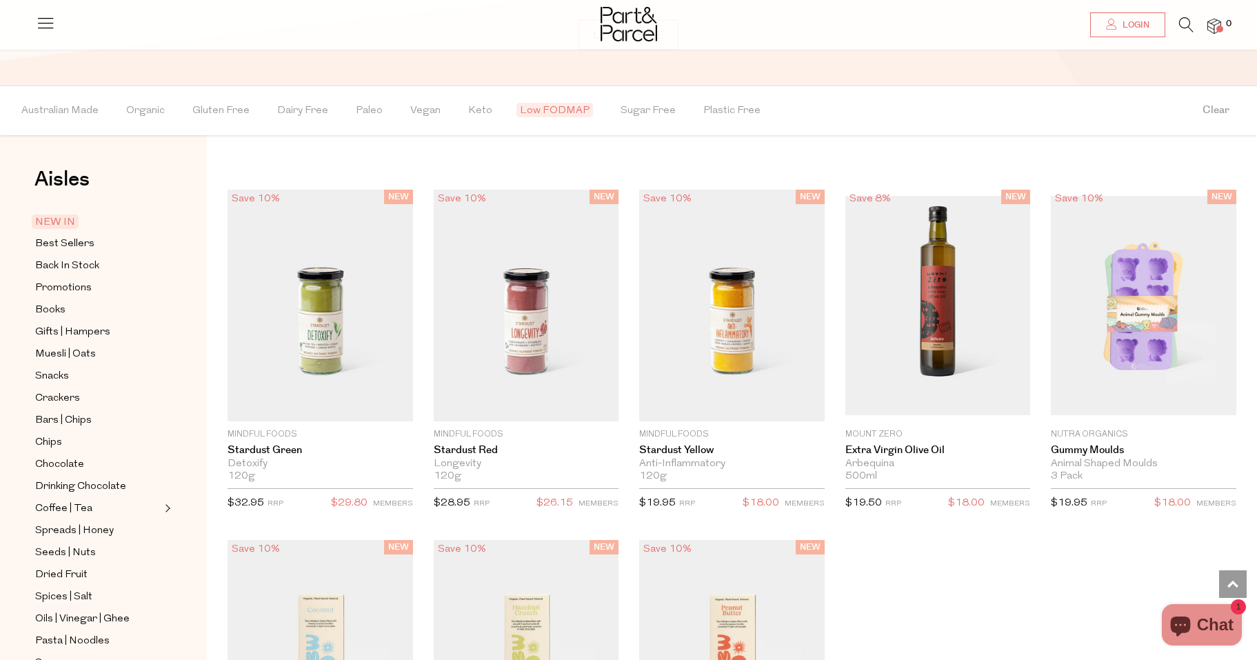
click at [529, 108] on span "Low FODMAP" at bounding box center [555, 110] width 77 height 14
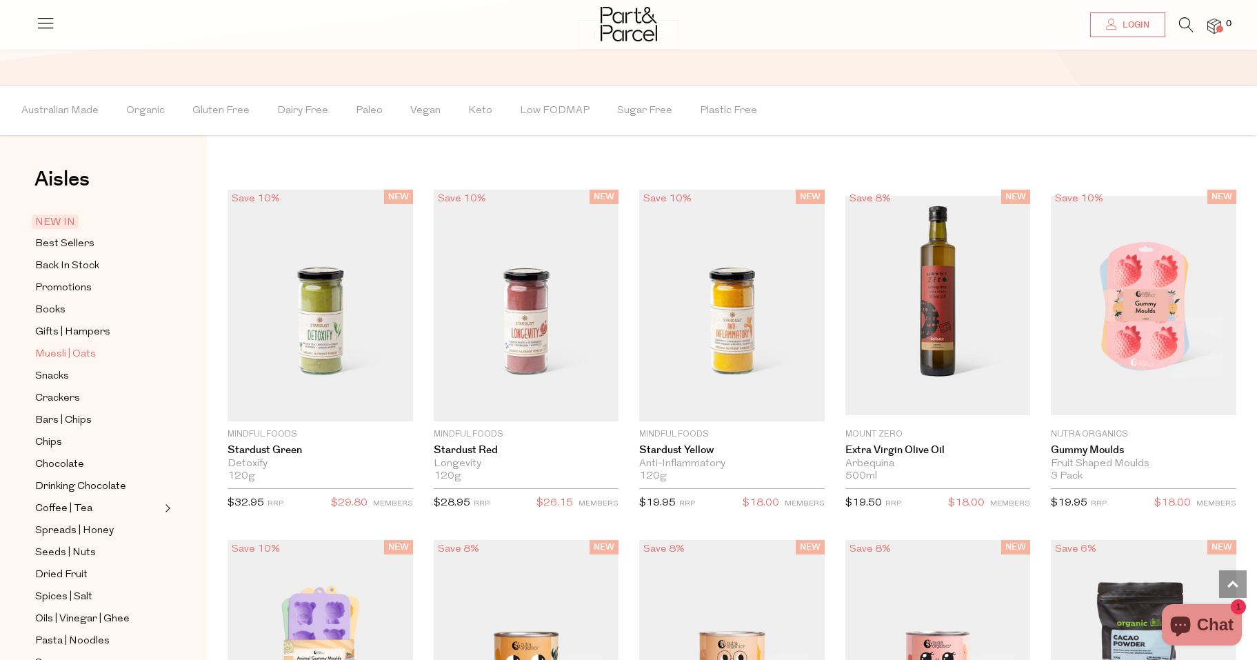
click at [60, 353] on span "Muesli | Oats" at bounding box center [65, 354] width 61 height 17
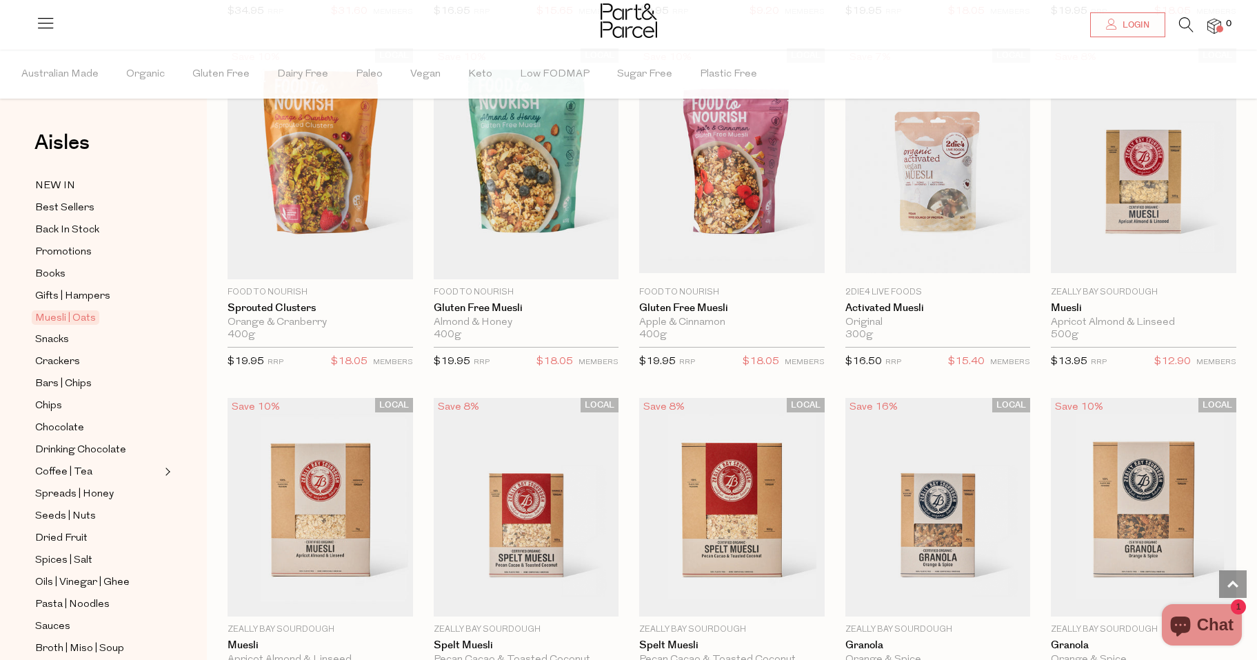
scroll to position [1507, 0]
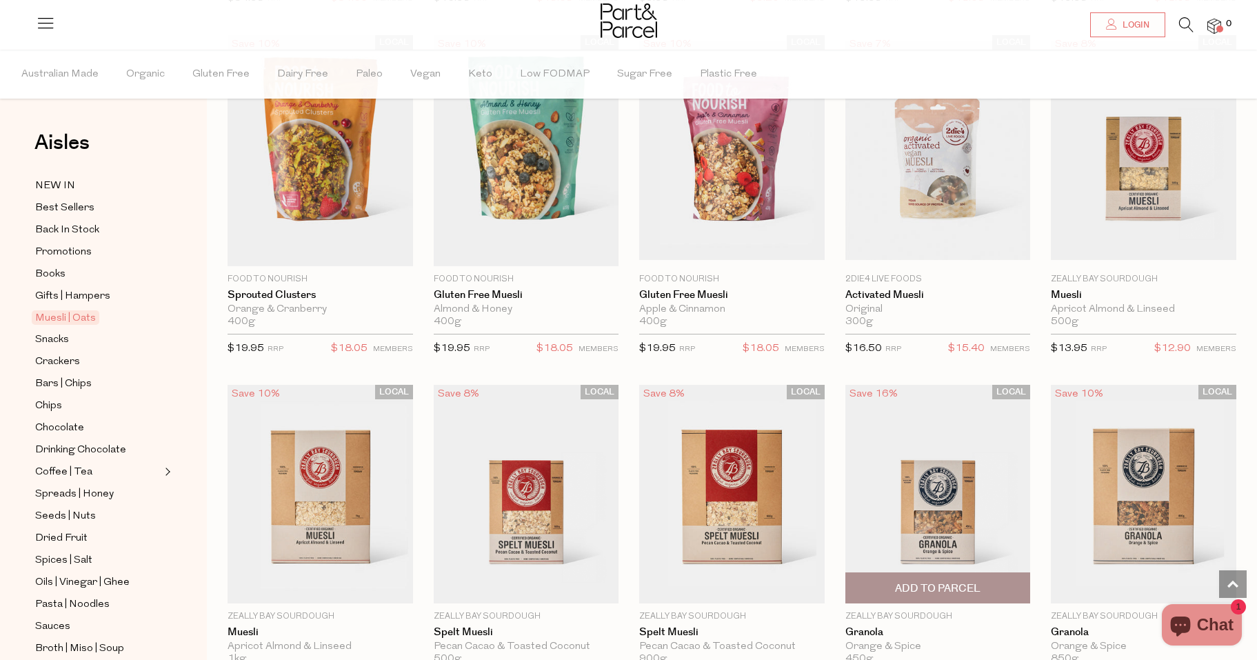
click at [923, 480] on img at bounding box center [938, 494] width 186 height 219
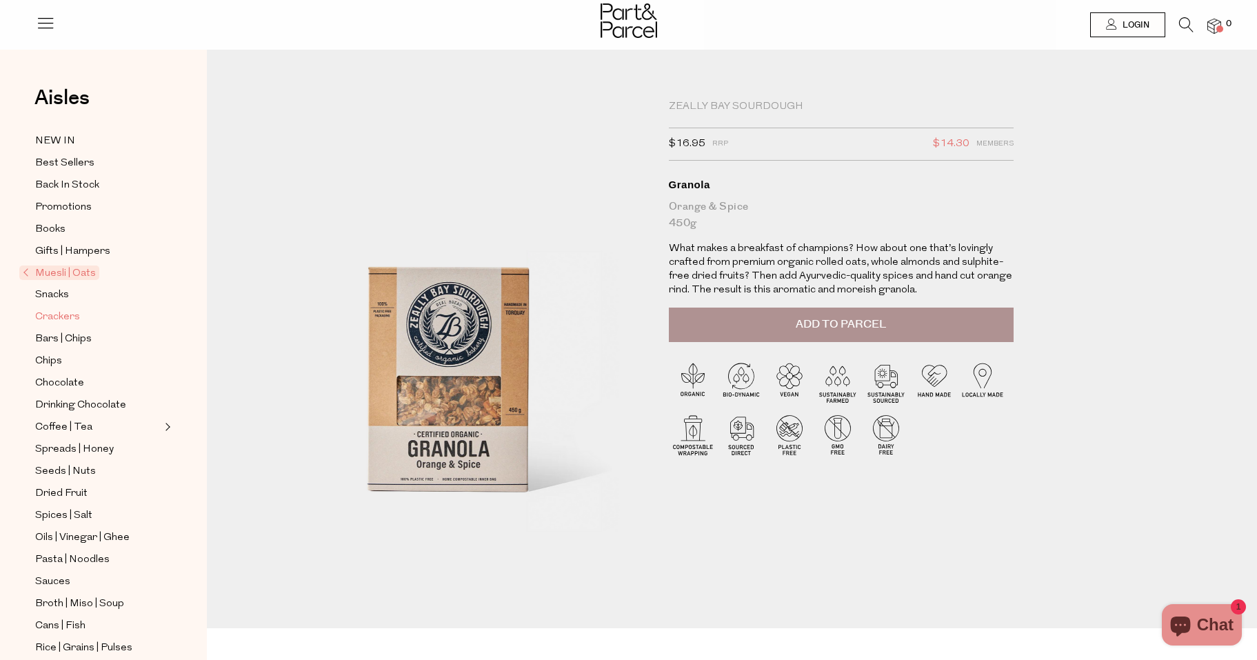
click at [57, 313] on span "Crackers" at bounding box center [57, 317] width 45 height 17
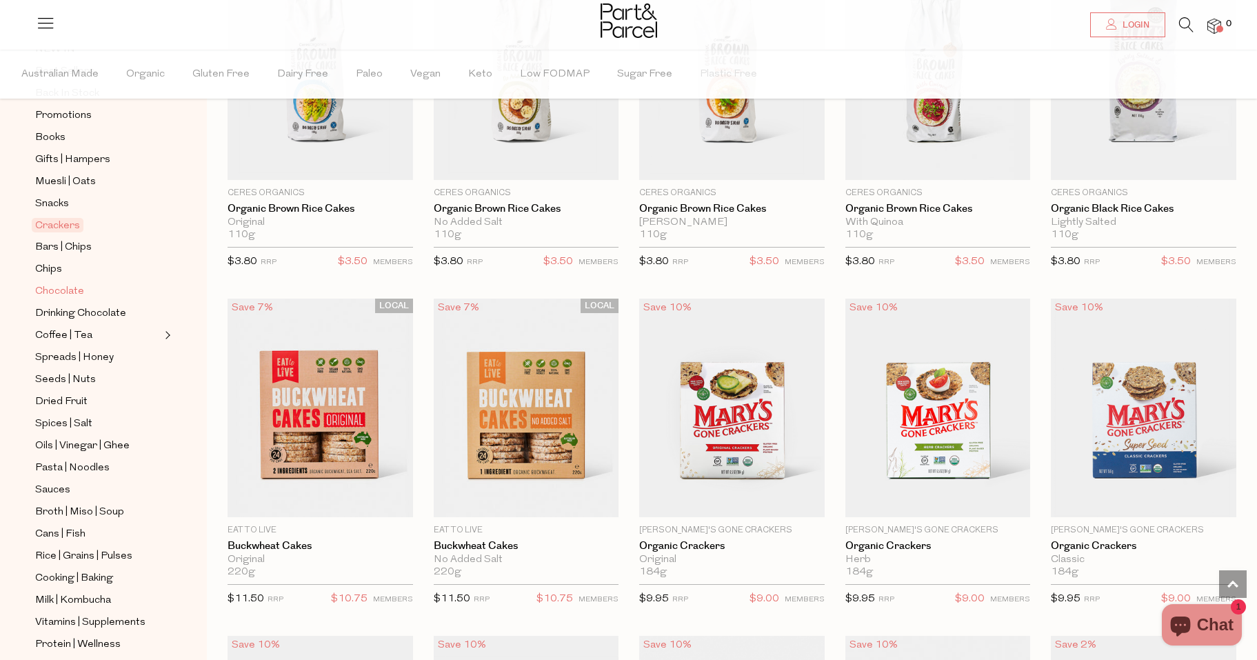
scroll to position [141, 0]
click at [73, 394] on span "Dried Fruit" at bounding box center [61, 397] width 52 height 17
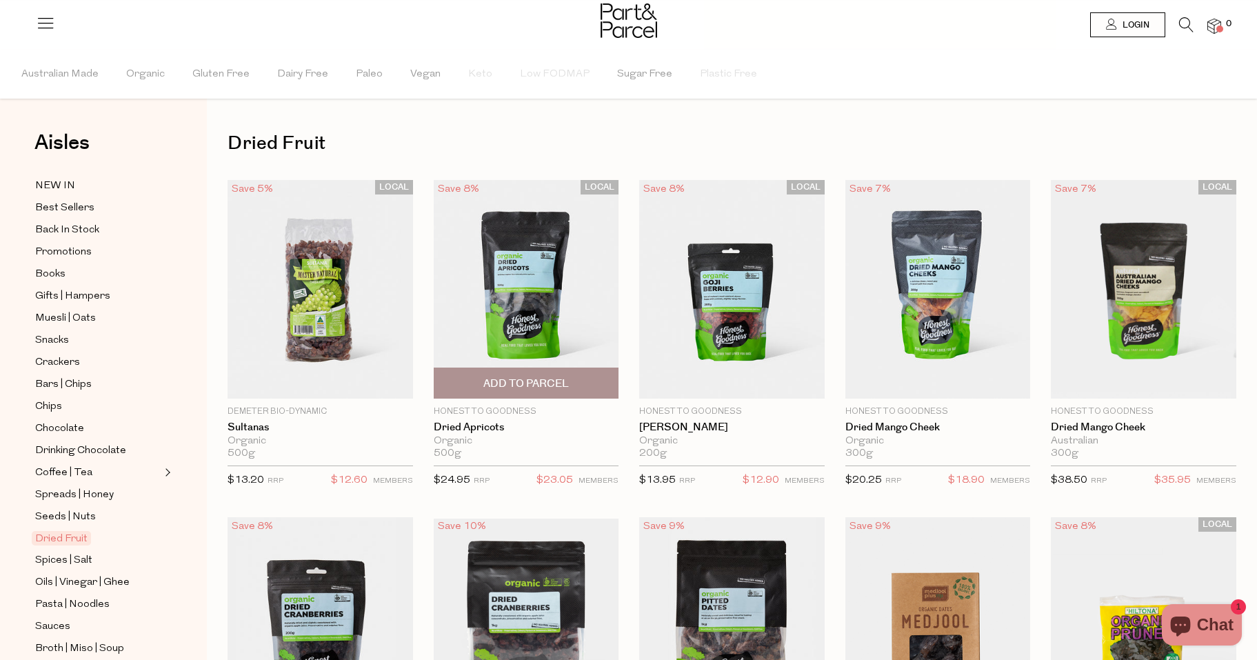
click at [526, 302] on img at bounding box center [527, 289] width 186 height 219
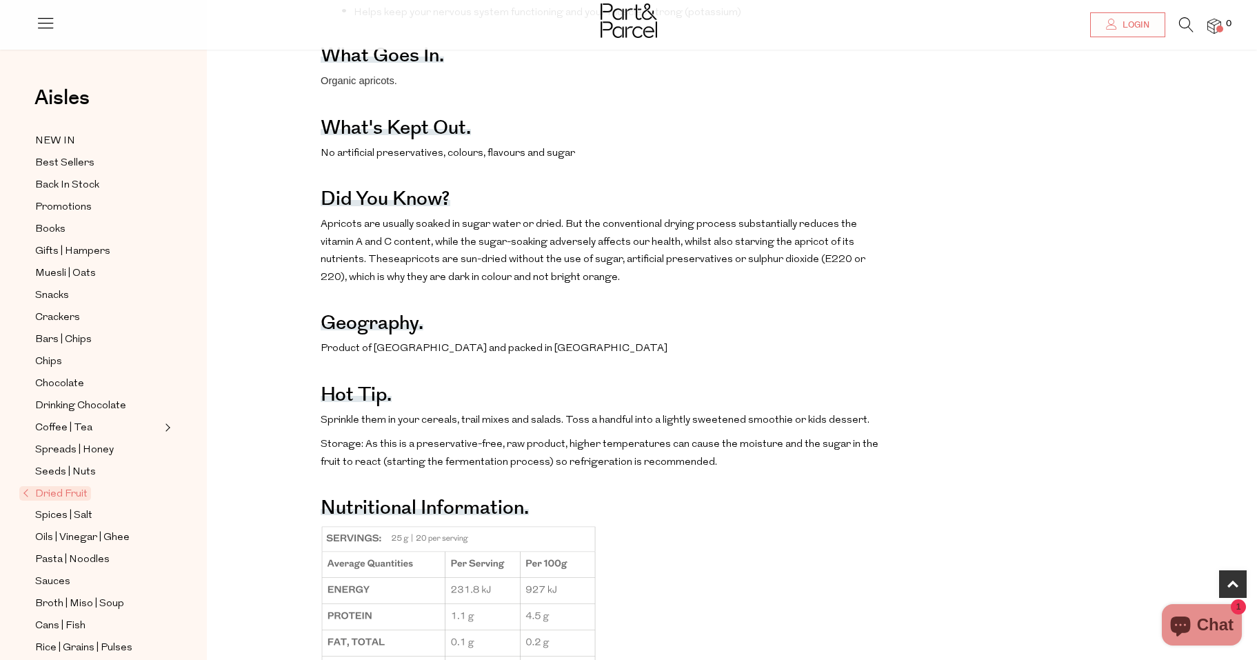
scroll to position [814, 0]
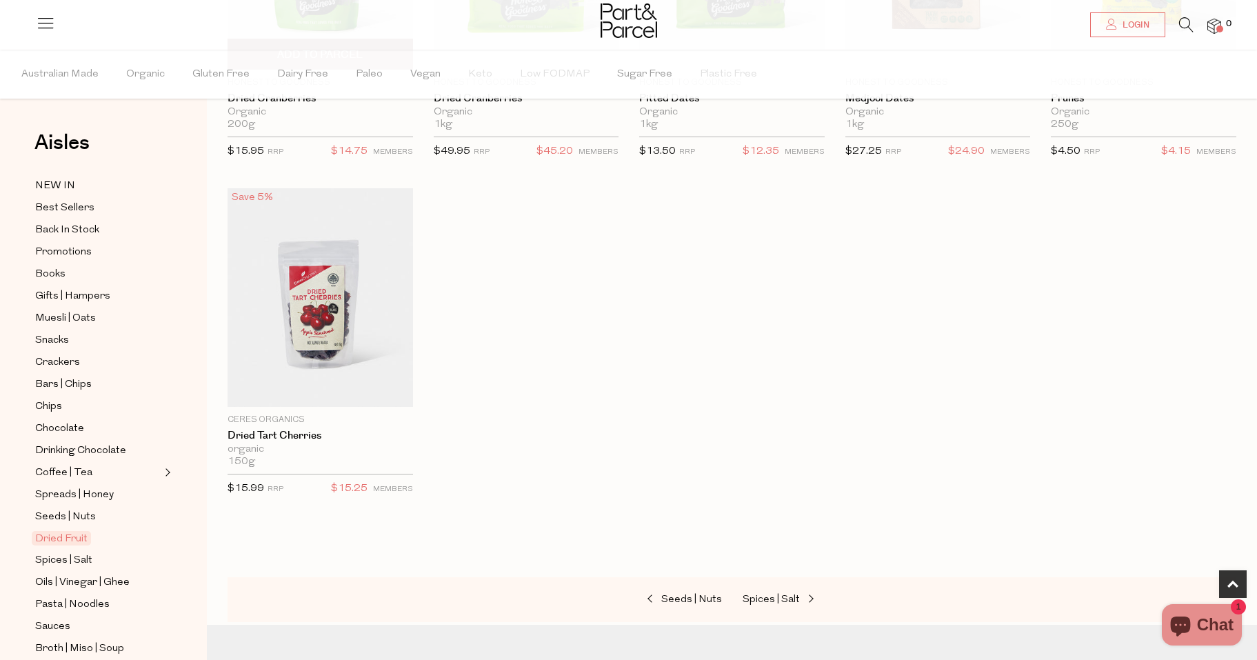
scroll to position [733, 0]
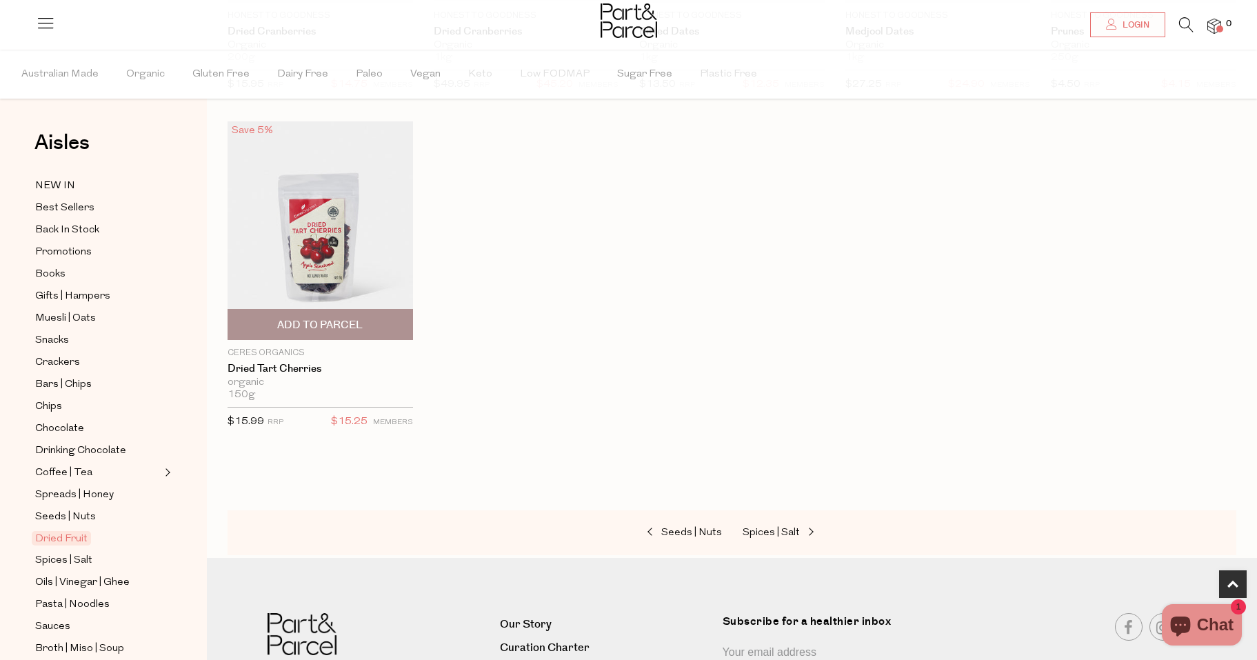
click at [319, 241] on img at bounding box center [321, 230] width 186 height 219
